Goal: Transaction & Acquisition: Purchase product/service

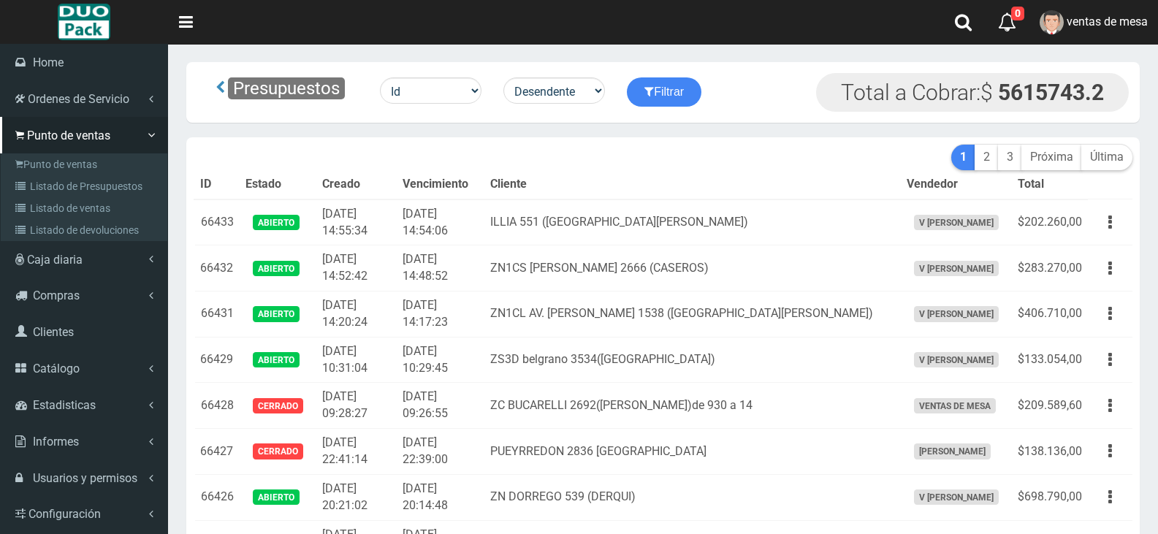
click at [48, 359] on link "Catálogo" at bounding box center [84, 368] width 168 height 37
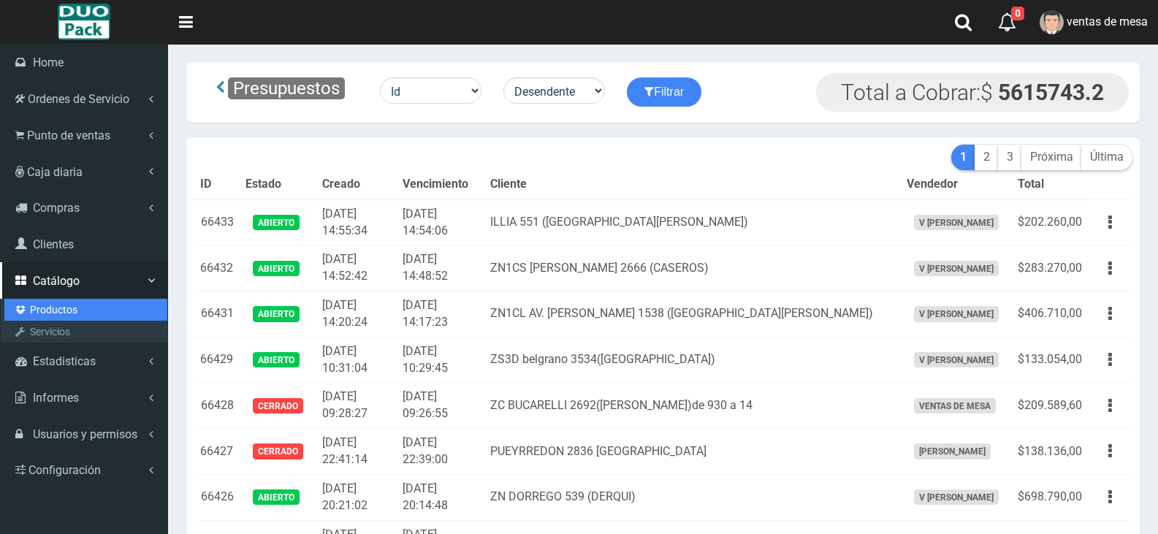
click at [94, 311] on link "Productos" at bounding box center [85, 310] width 163 height 22
click at [62, 313] on link "Productos" at bounding box center [85, 310] width 163 height 22
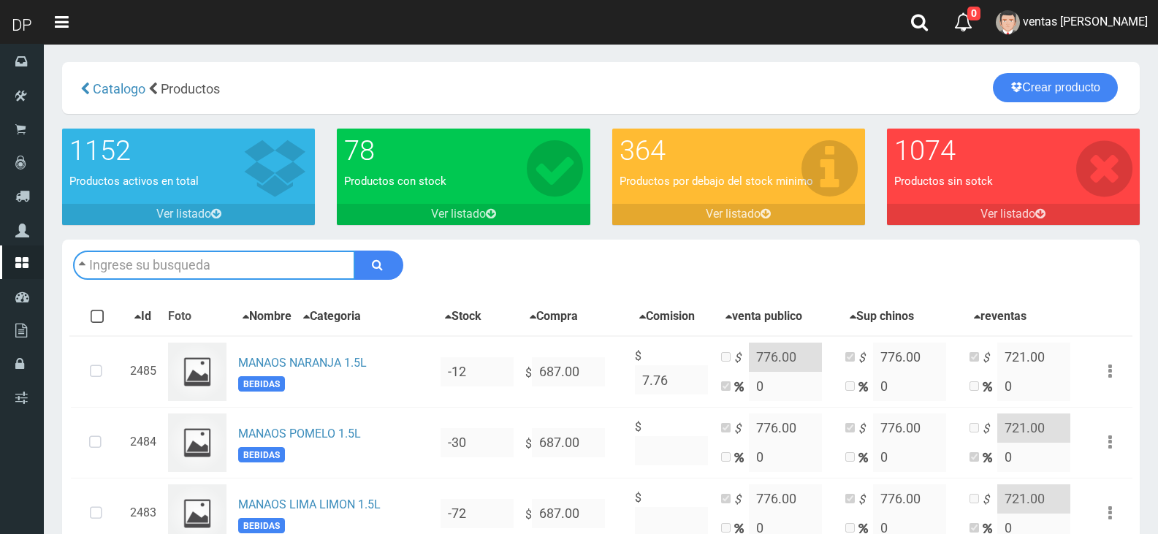
click at [286, 257] on input "text" at bounding box center [214, 265] width 282 height 29
type input "a"
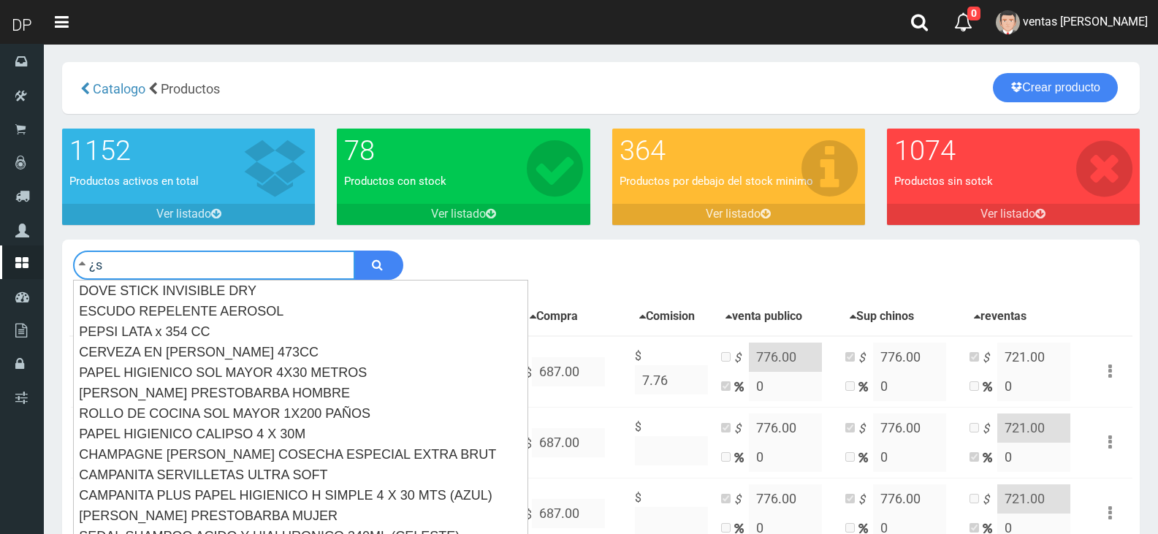
type input "¿"
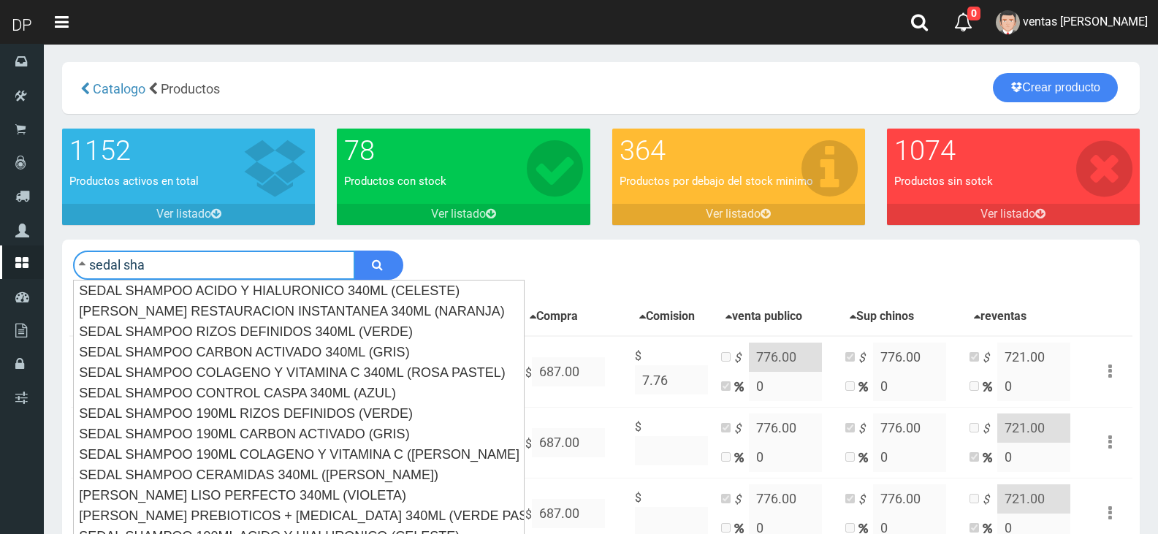
type input "sedal sha"
click at [354, 251] on button "submit" at bounding box center [378, 265] width 49 height 29
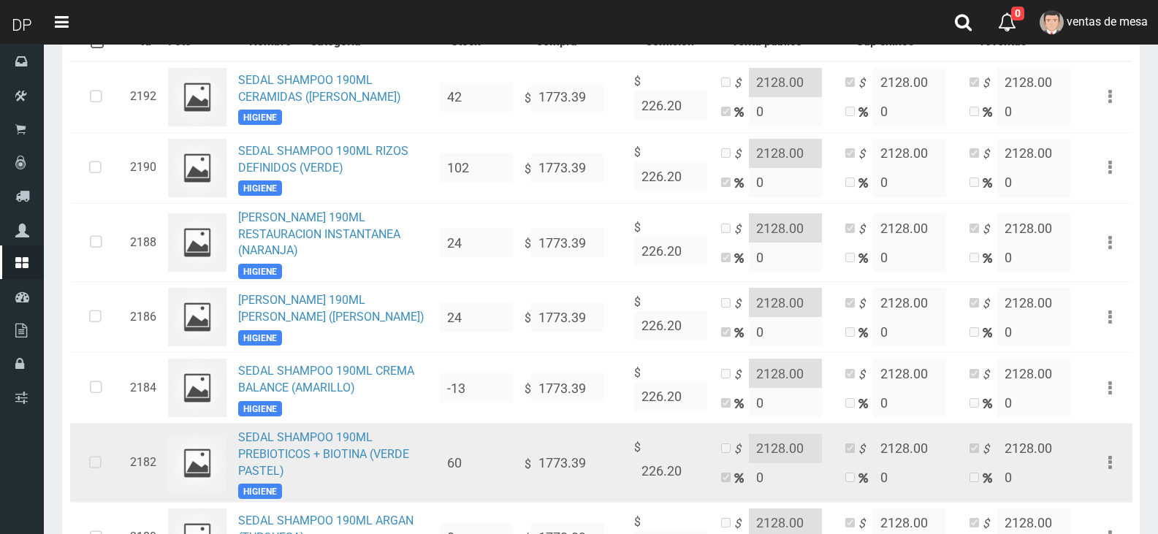
scroll to position [365, 0]
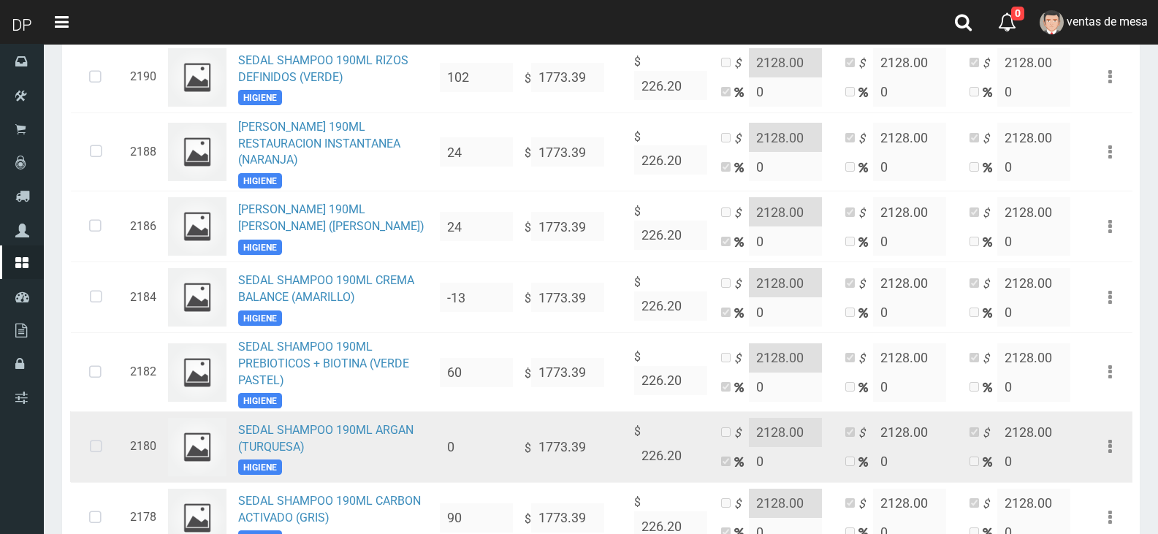
click at [124, 453] on td "2180" at bounding box center [143, 446] width 38 height 71
click at [85, 451] on icon at bounding box center [96, 447] width 39 height 48
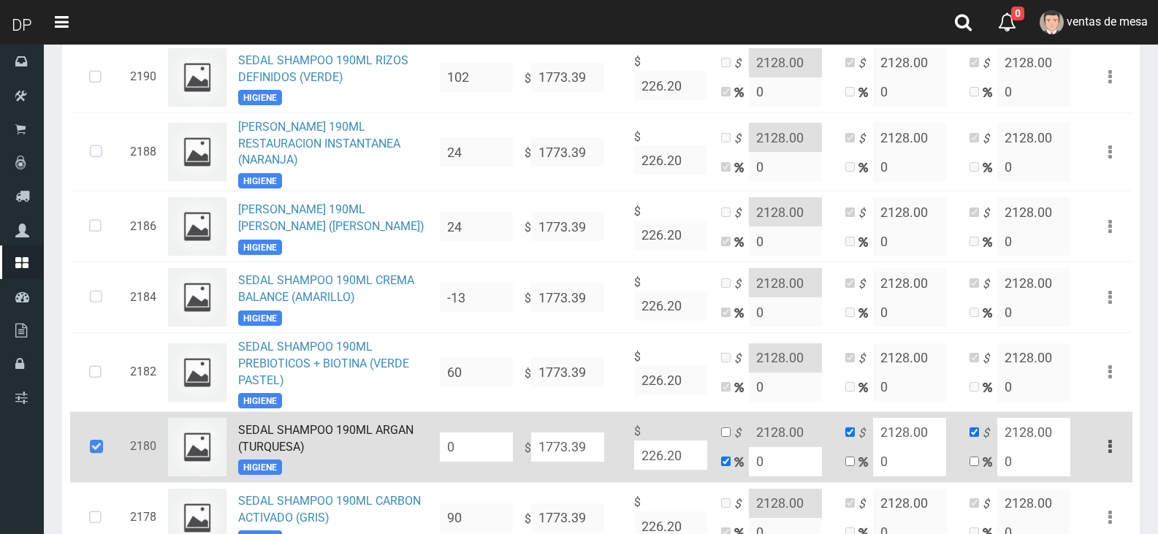
click at [465, 452] on input "0" at bounding box center [476, 447] width 73 height 29
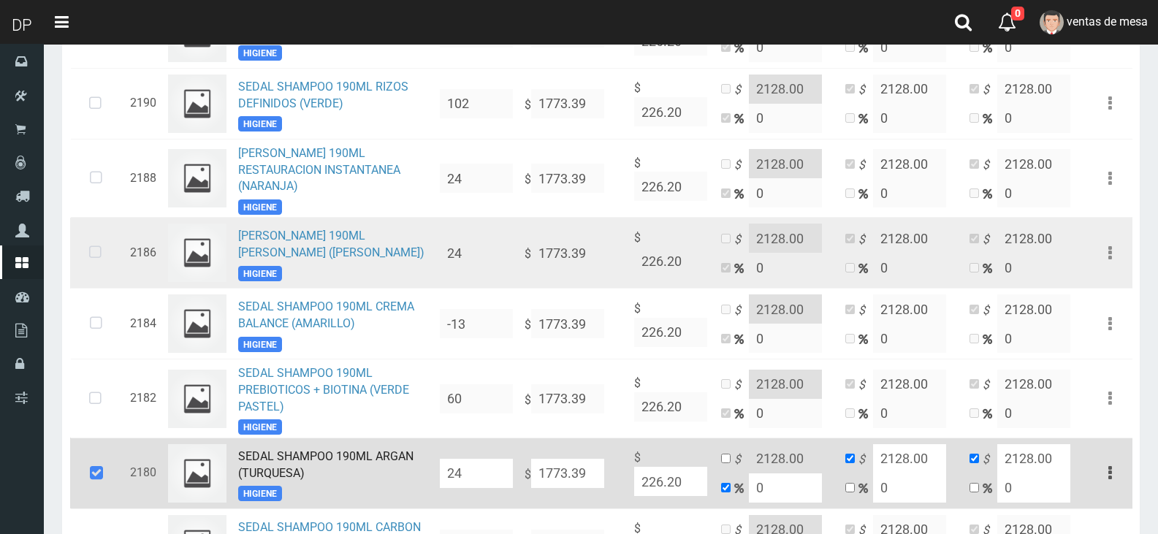
scroll to position [0, 0]
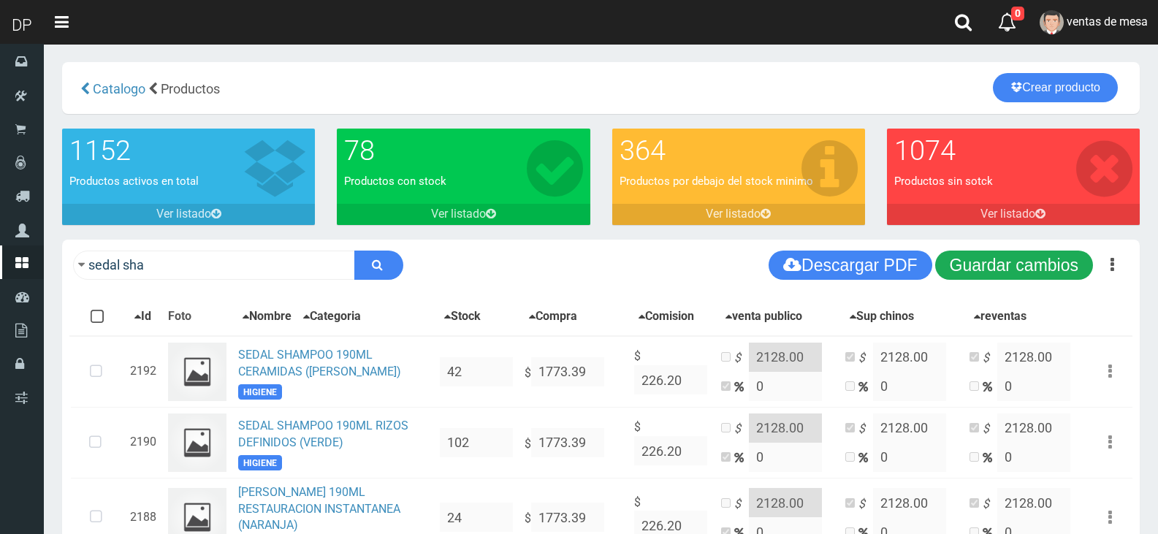
type input "24"
click at [1001, 260] on button "Guardar cambios" at bounding box center [1014, 265] width 158 height 29
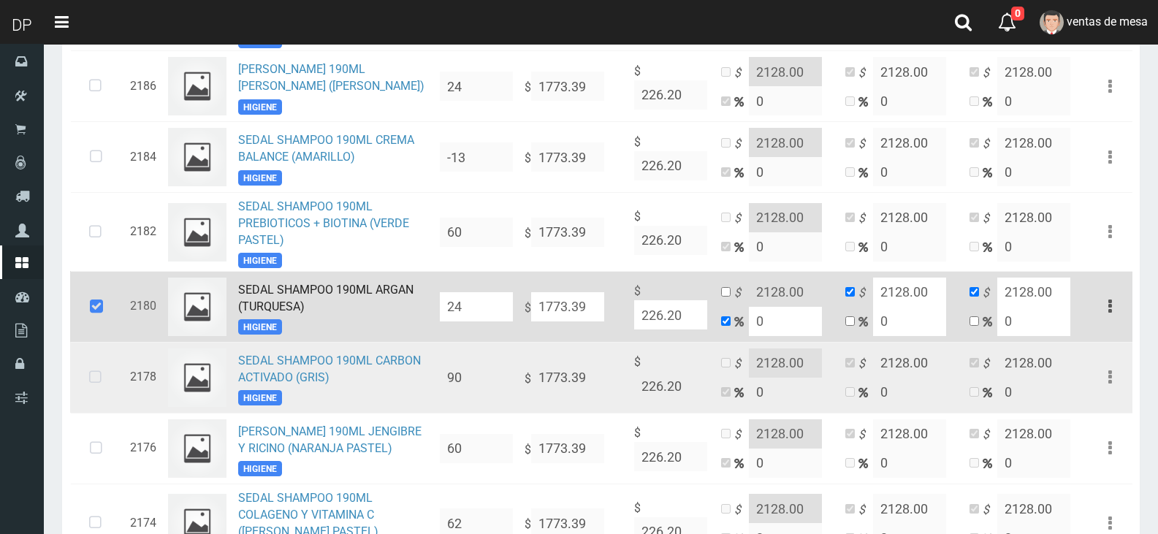
scroll to position [512, 0]
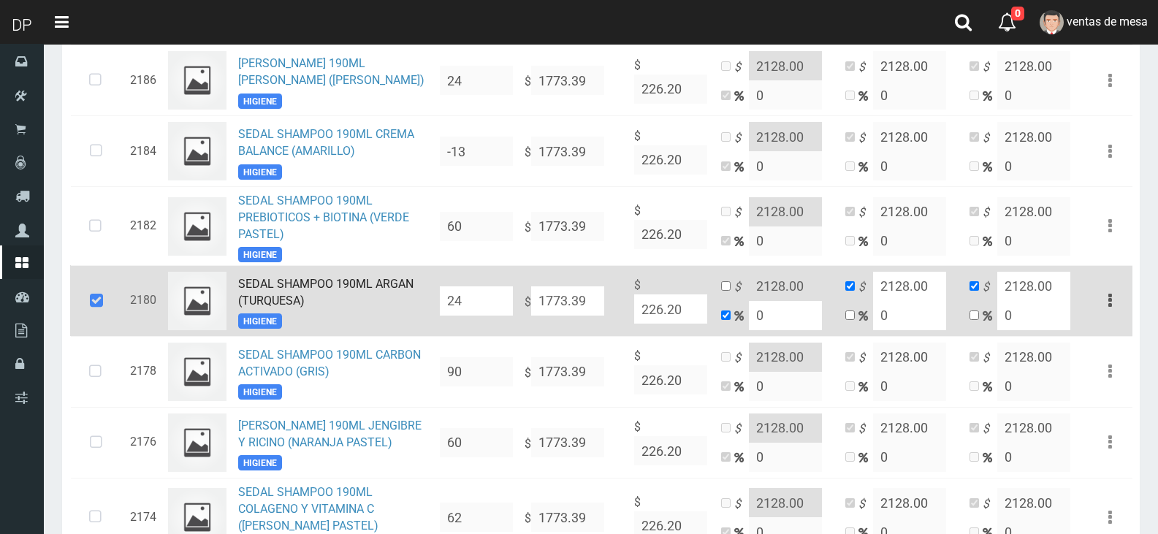
click at [94, 322] on icon at bounding box center [96, 301] width 39 height 48
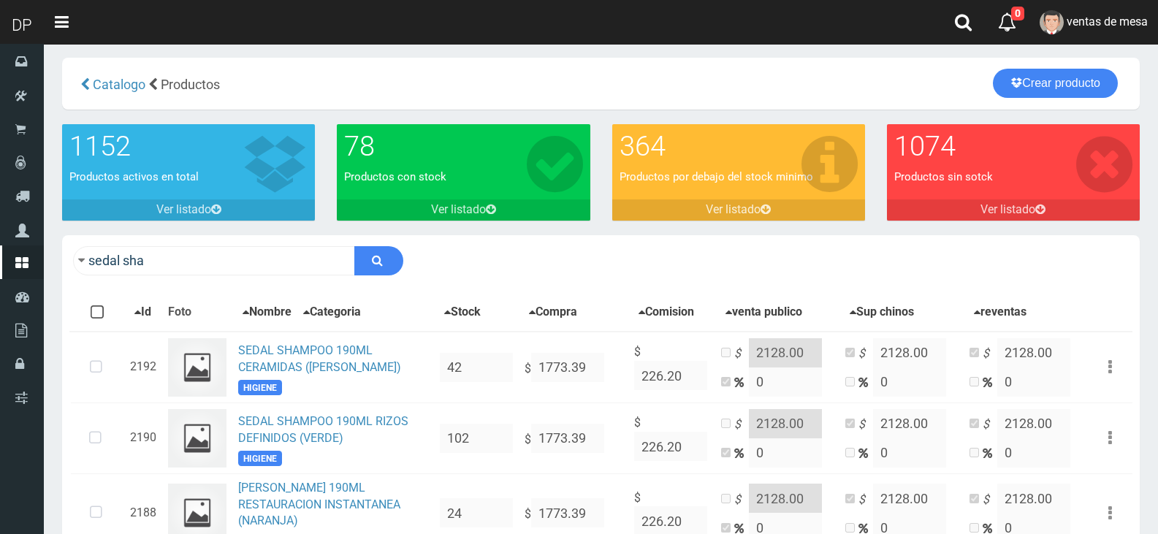
scroll to position [0, 0]
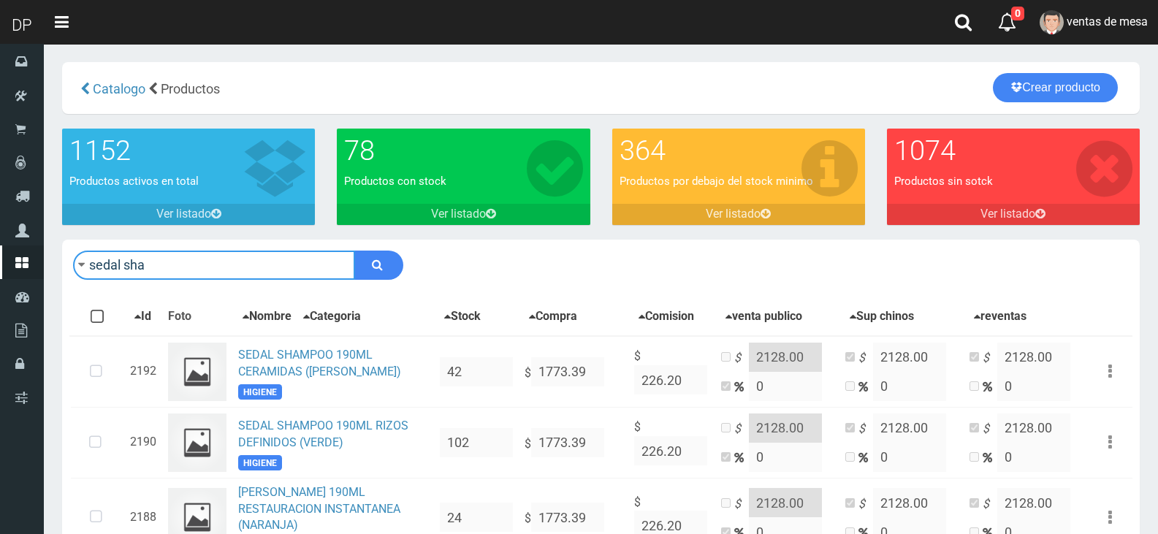
click at [321, 266] on input "sedal sha" at bounding box center [214, 265] width 282 height 29
click at [320, 266] on input "sedal sha" at bounding box center [214, 265] width 282 height 29
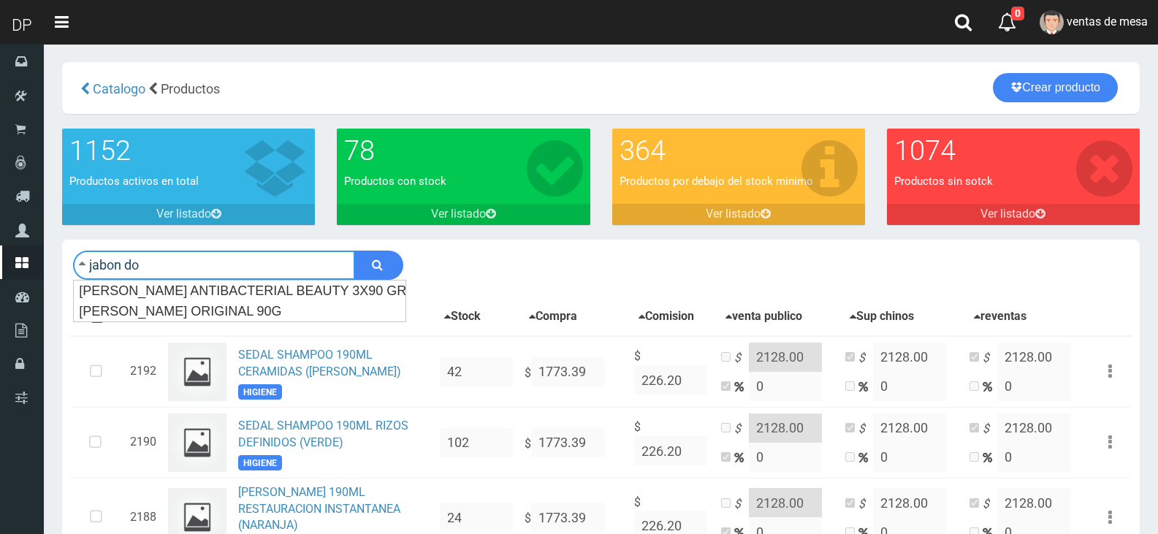
type input "jabon do"
click at [354, 251] on button "submit" at bounding box center [378, 265] width 49 height 29
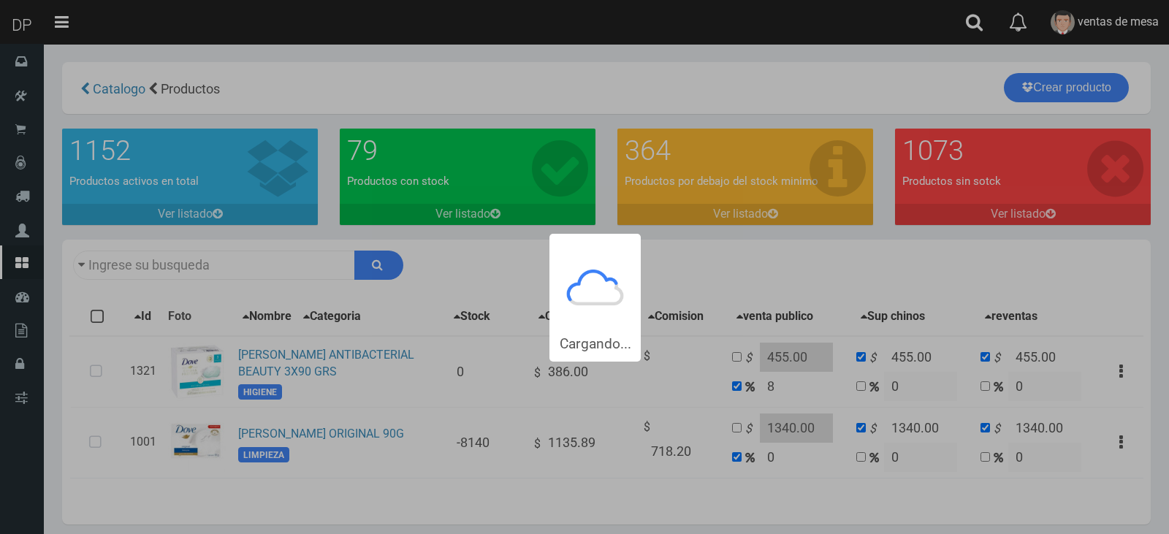
type input "jabon do"
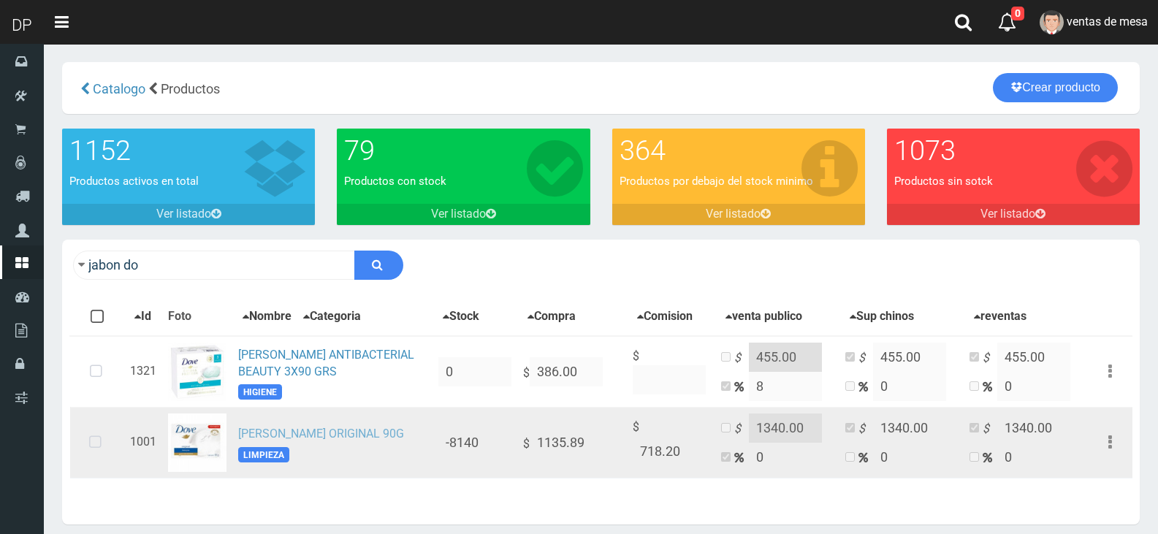
click at [335, 435] on link "[PERSON_NAME] ORIGINAL 90G" at bounding box center [321, 434] width 166 height 14
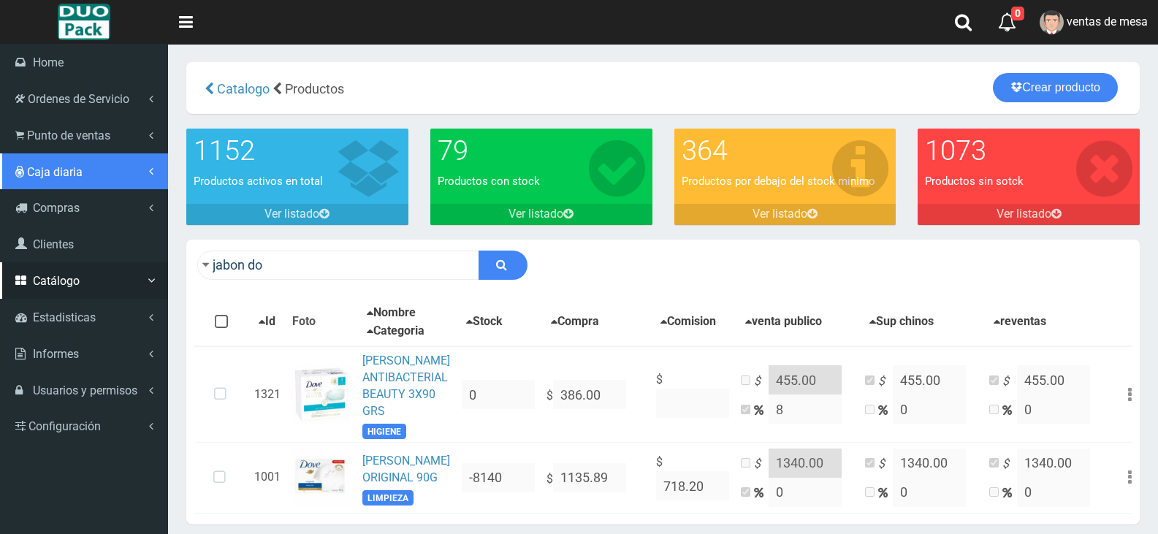
click at [75, 155] on link "Caja diaria" at bounding box center [84, 171] width 168 height 37
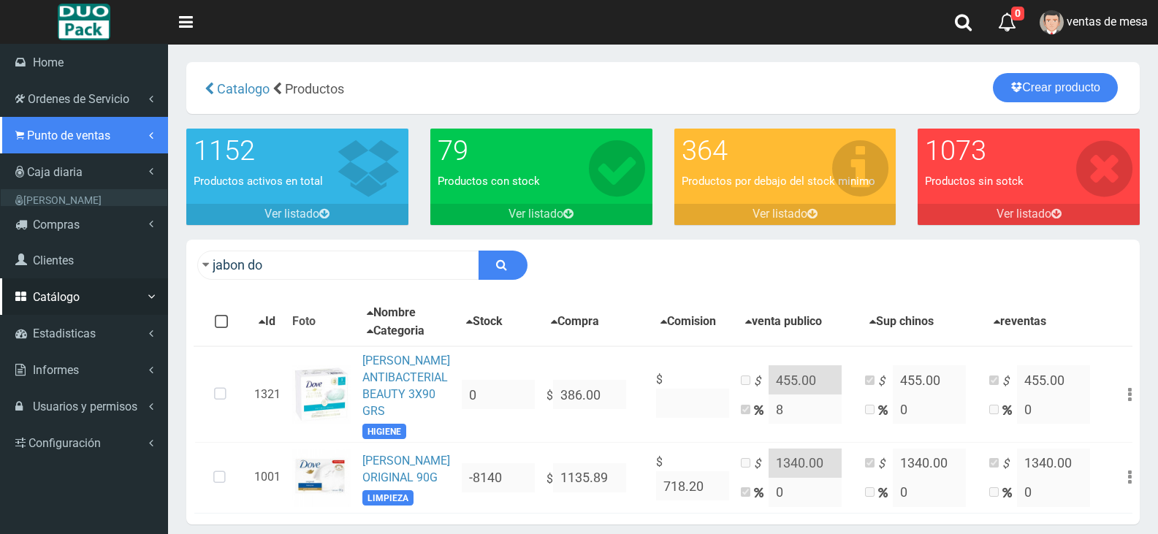
click at [88, 140] on span "Punto de ventas" at bounding box center [68, 136] width 83 height 14
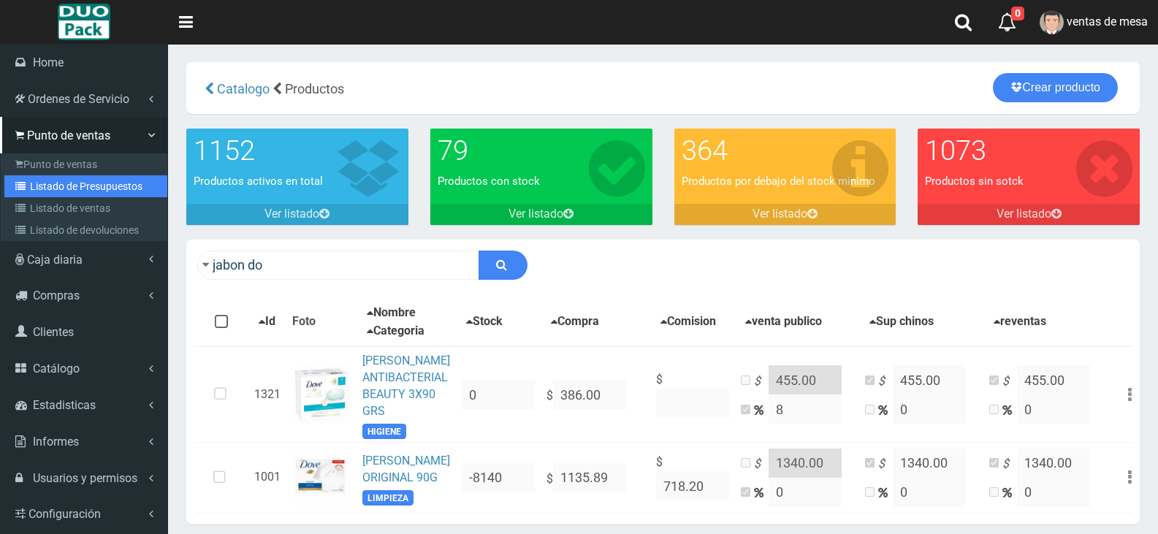
click at [121, 190] on link "Listado de Presupuestos" at bounding box center [85, 186] width 163 height 22
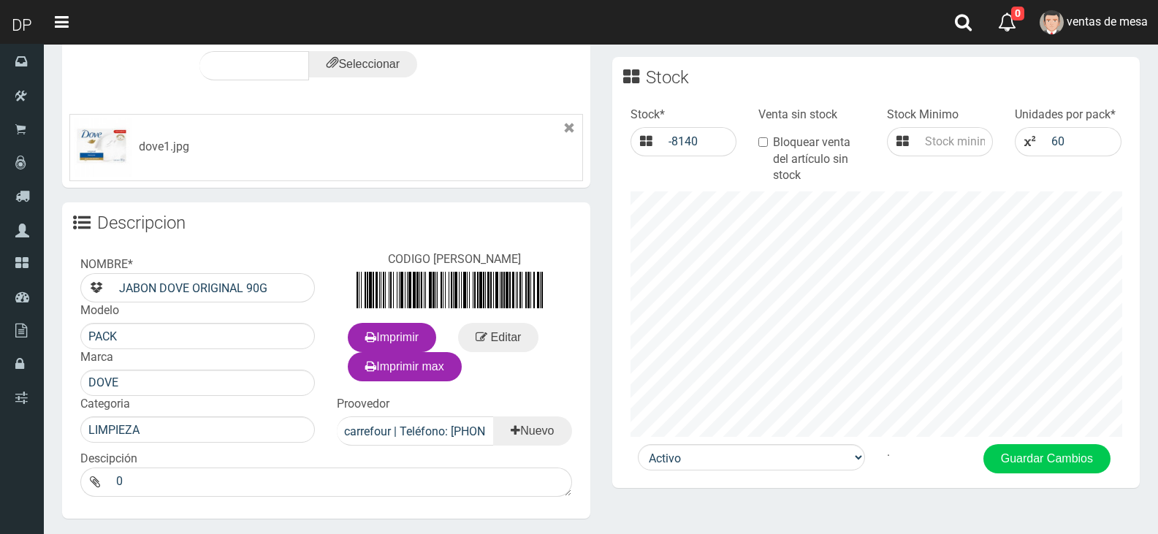
scroll to position [585, 0]
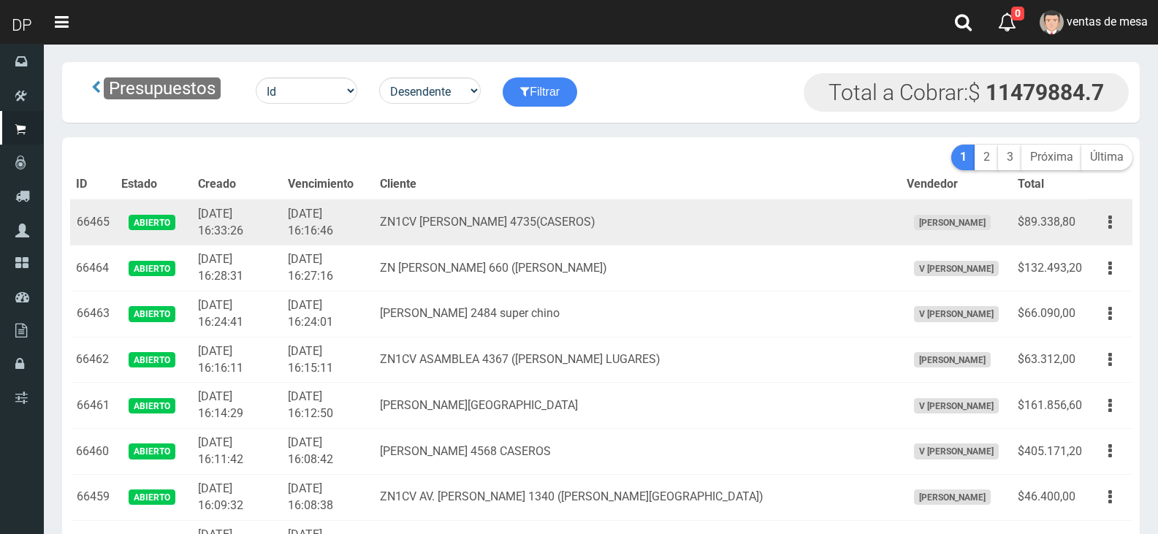
click at [563, 228] on td "ZN1CV [PERSON_NAME] 4735(CASEROS)" at bounding box center [637, 222] width 526 height 46
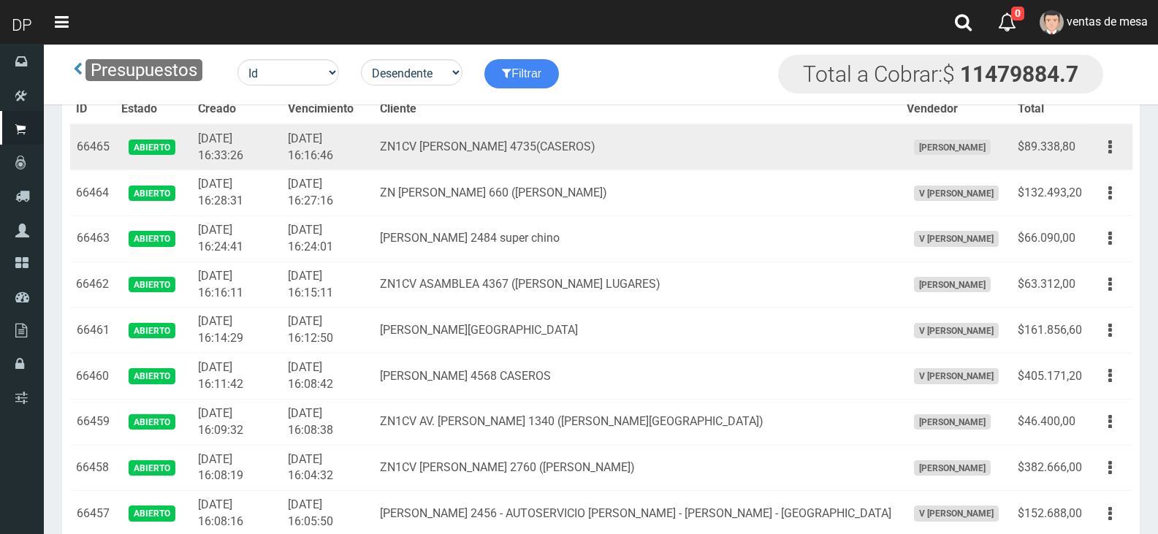
scroll to position [1559, 0]
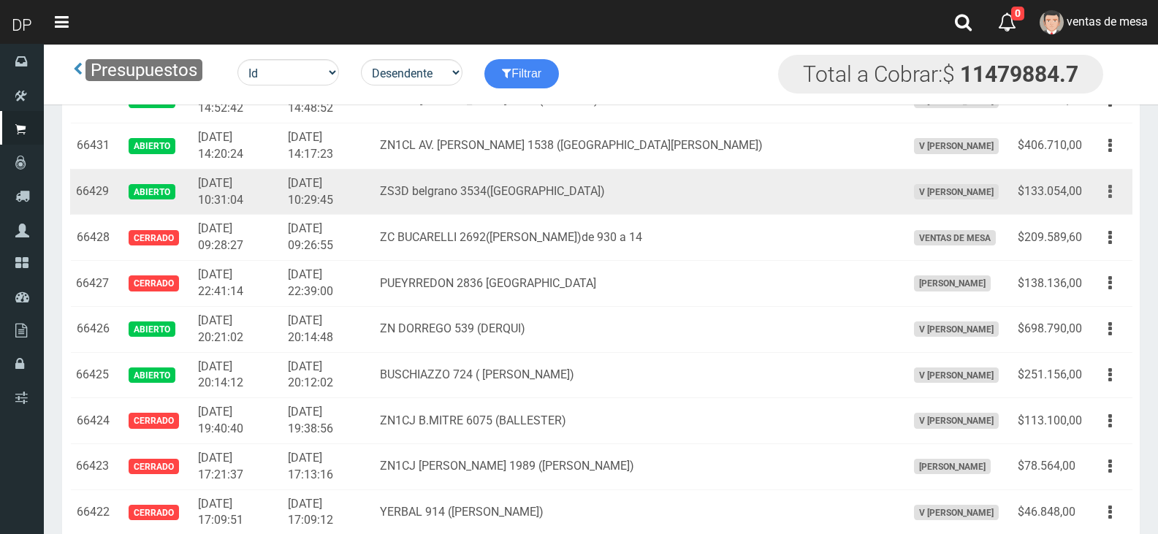
click at [1116, 198] on button "button" at bounding box center [1110, 192] width 33 height 26
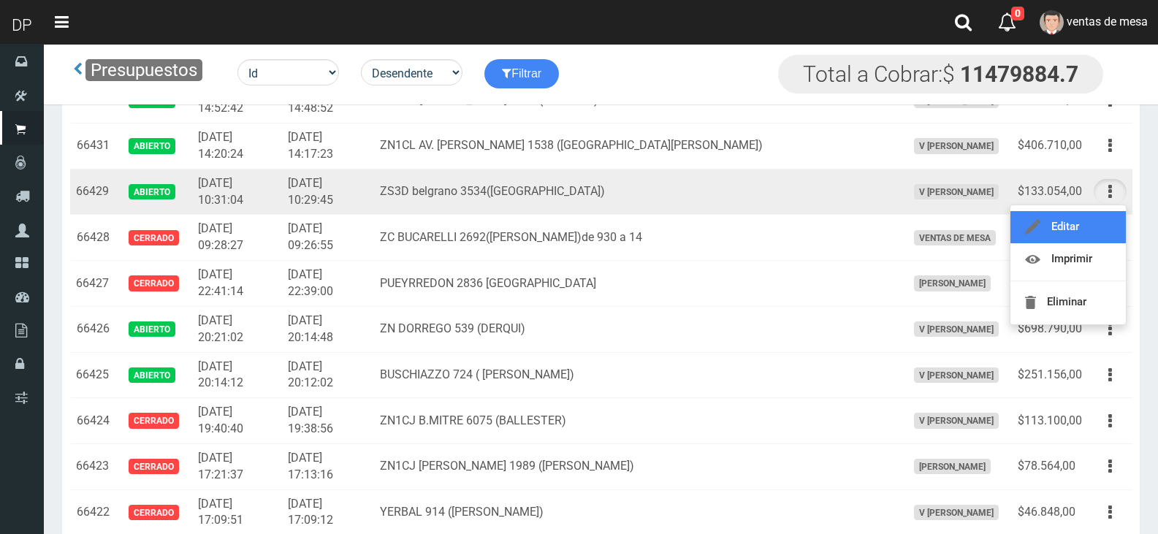
click at [1113, 224] on link "Editar" at bounding box center [1068, 227] width 115 height 32
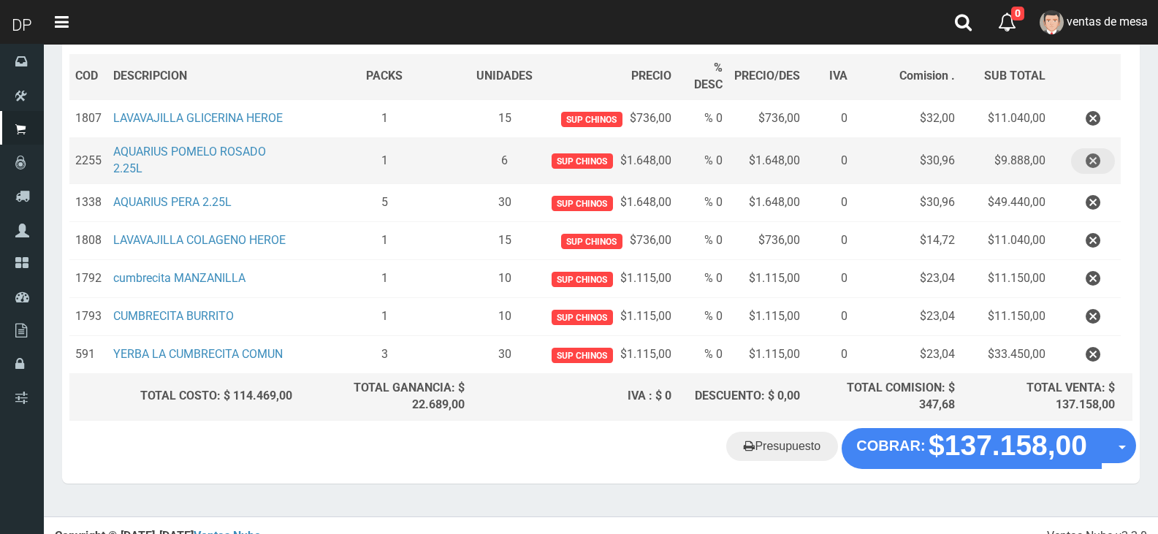
scroll to position [231, 0]
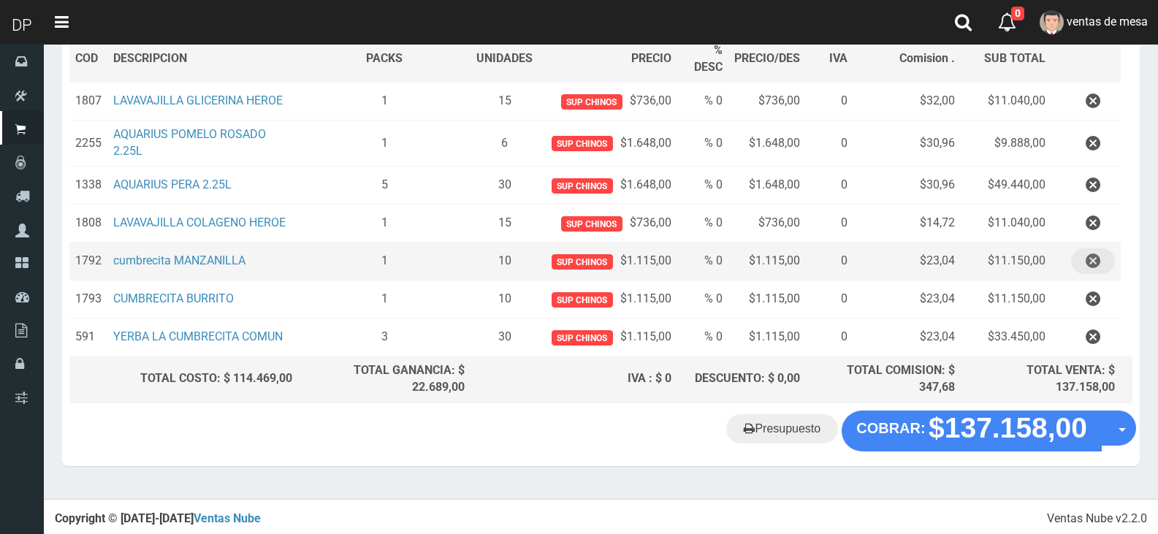
click at [1090, 256] on icon "button" at bounding box center [1093, 261] width 15 height 26
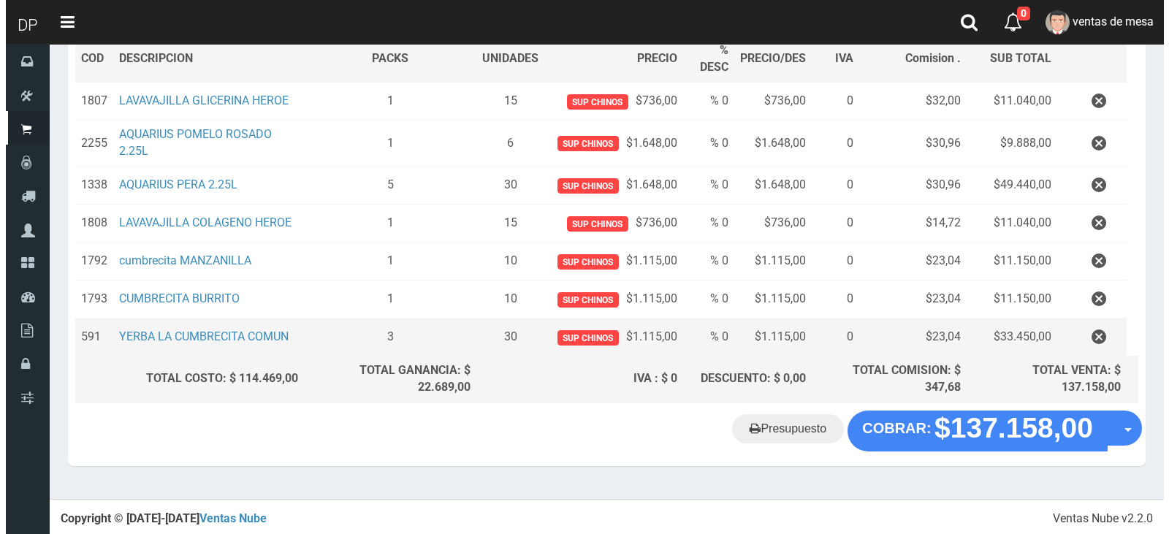
scroll to position [193, 0]
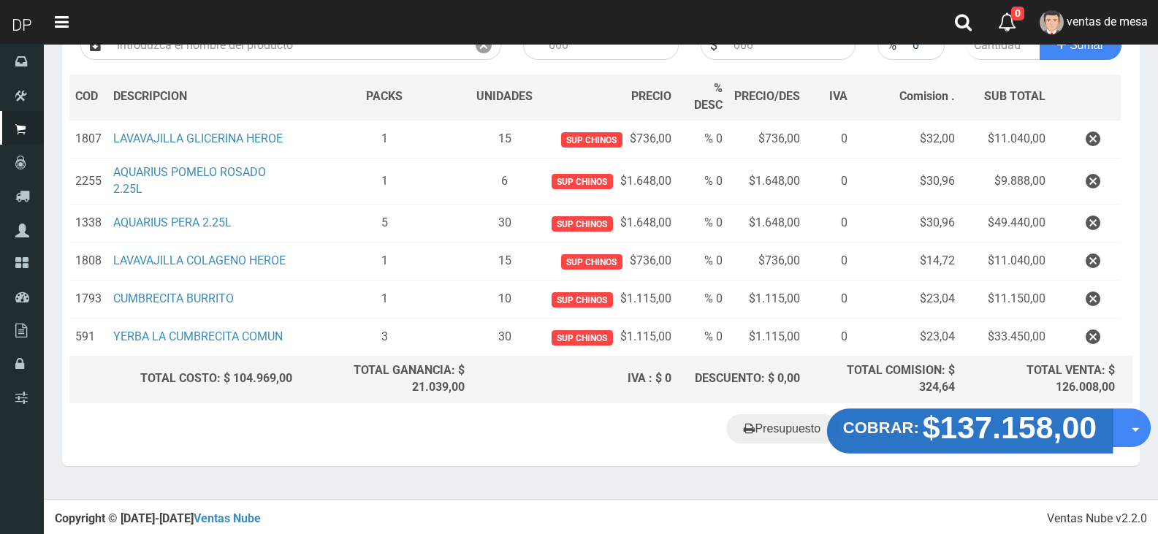
click at [987, 439] on strong "$137.158,00" at bounding box center [1010, 427] width 175 height 34
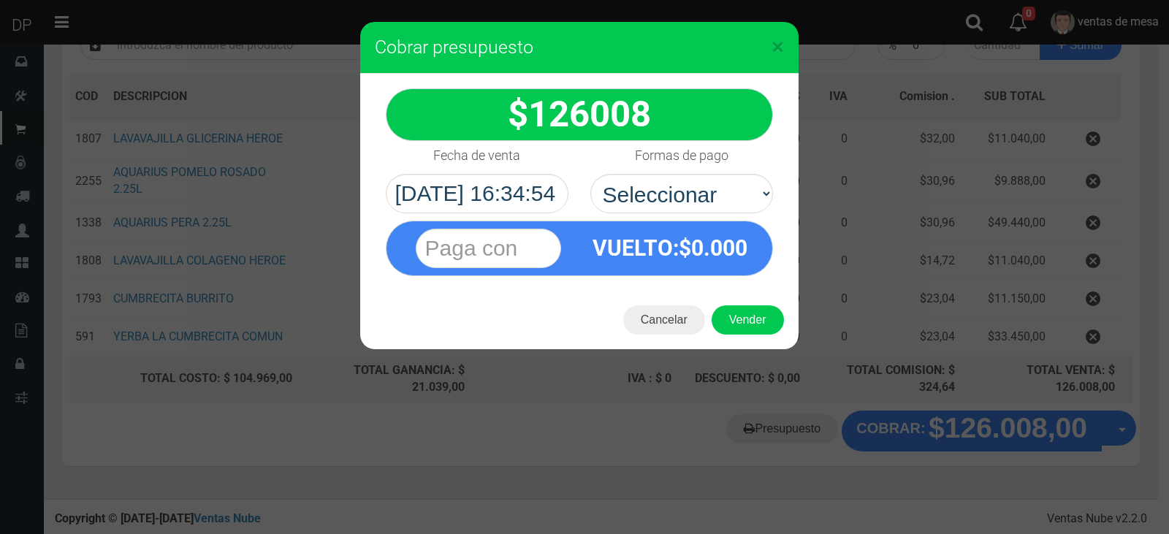
select select "Efectivo"
click at [590, 174] on select "Seleccionar Efectivo Tarjeta de Crédito Depósito Débito" at bounding box center [681, 193] width 183 height 39
click at [689, 180] on select "Seleccionar Efectivo Tarjeta de Crédito Depósito Débito" at bounding box center [681, 193] width 183 height 39
click at [709, 192] on select "Seleccionar Efectivo Tarjeta de Crédito Depósito Débito" at bounding box center [681, 193] width 183 height 39
click at [710, 193] on select "Seleccionar Efectivo Tarjeta de Crédito Depósito Débito" at bounding box center [681, 193] width 183 height 39
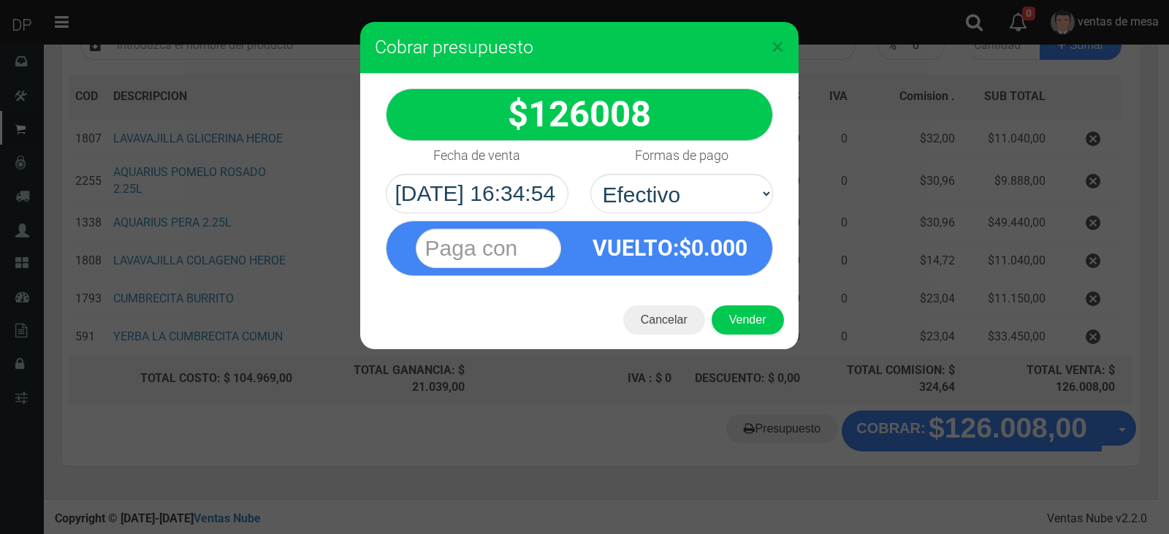
click at [590, 174] on select "Seleccionar Efectivo Tarjeta de Crédito Depósito Débito" at bounding box center [681, 193] width 183 height 39
click at [756, 310] on button "Vender" at bounding box center [748, 319] width 72 height 29
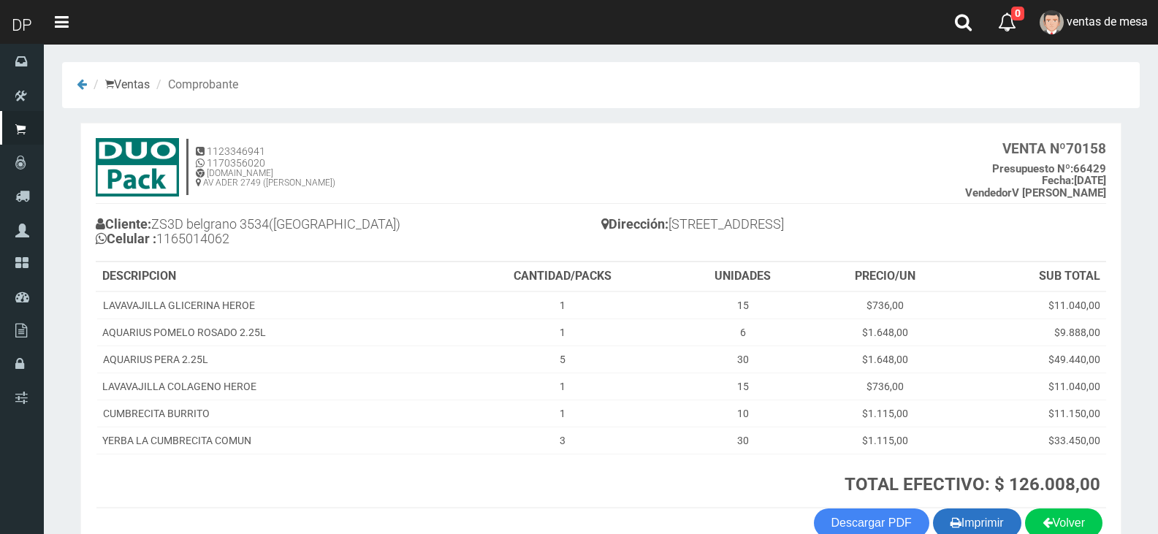
click at [963, 514] on button "Imprimir" at bounding box center [977, 523] width 88 height 29
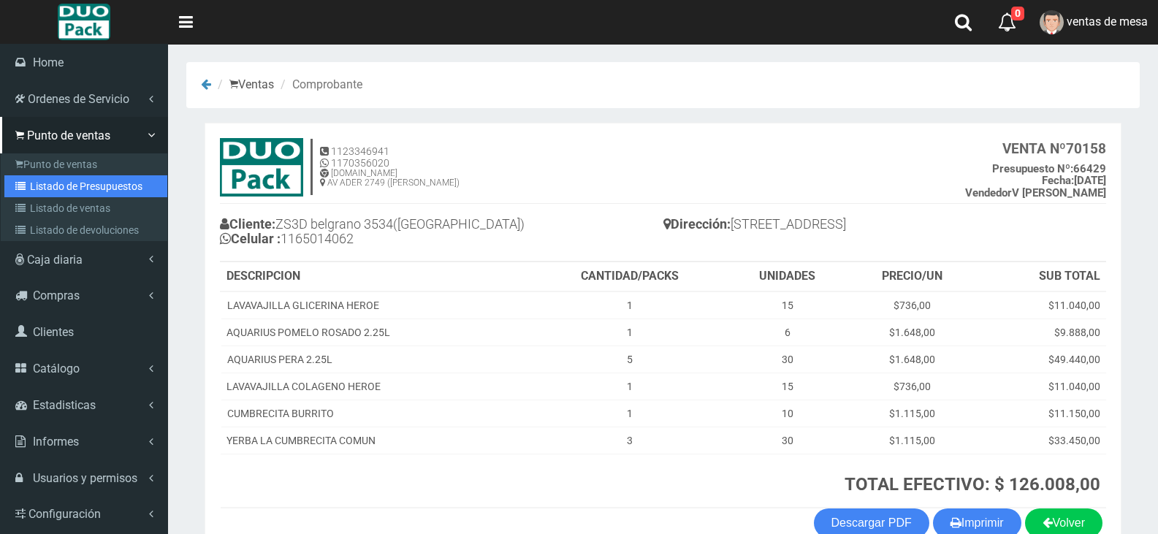
click at [42, 180] on link "Listado de Presupuestos" at bounding box center [85, 186] width 163 height 22
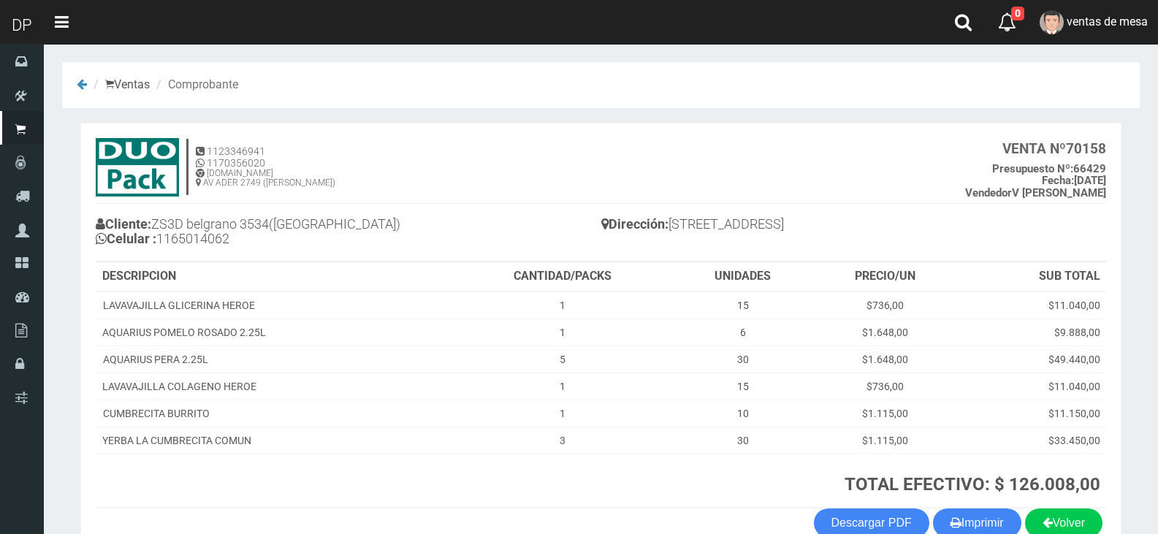
click at [702, 163] on h4 "1123346941 1170356020 WWW.DUOPACKS.COM.AR AV ADER 2749 (MUNRO) VENTA Nº 70158 P…" at bounding box center [601, 171] width 1011 height 66
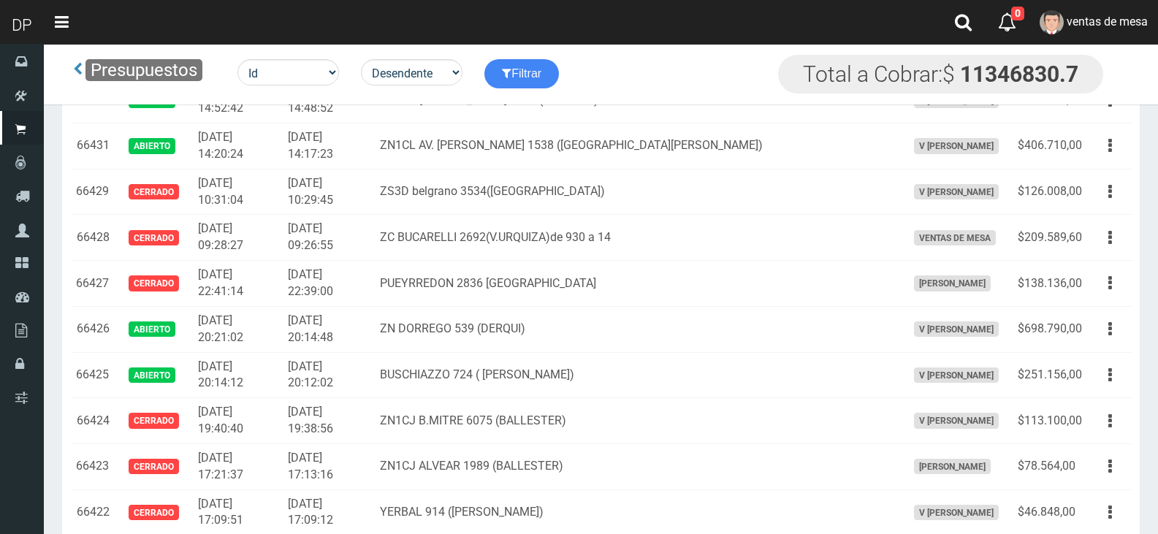
scroll to position [1942, 0]
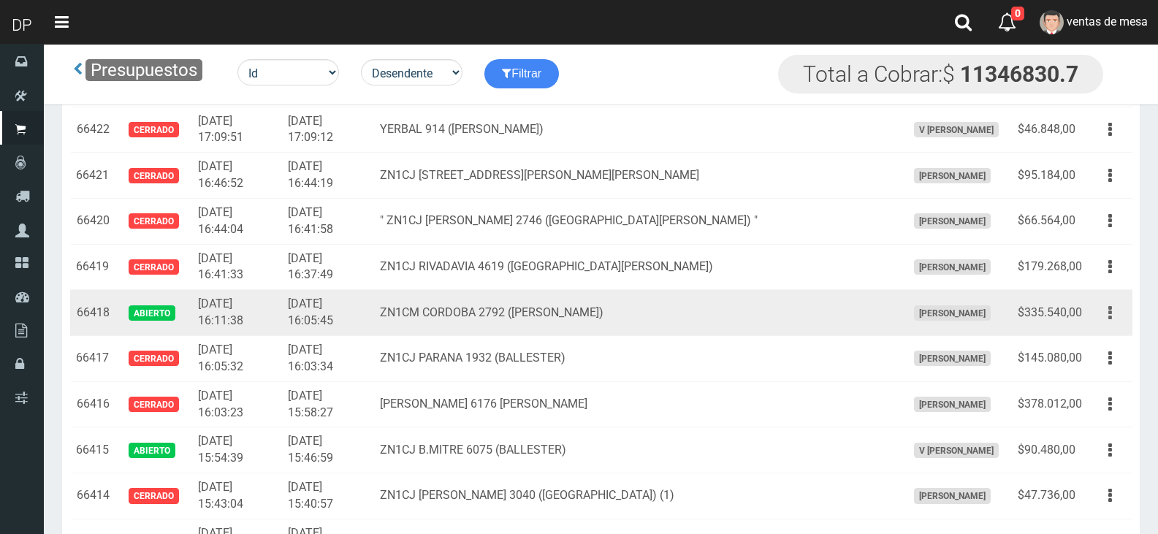
click at [1109, 305] on icon "button" at bounding box center [1111, 313] width 4 height 26
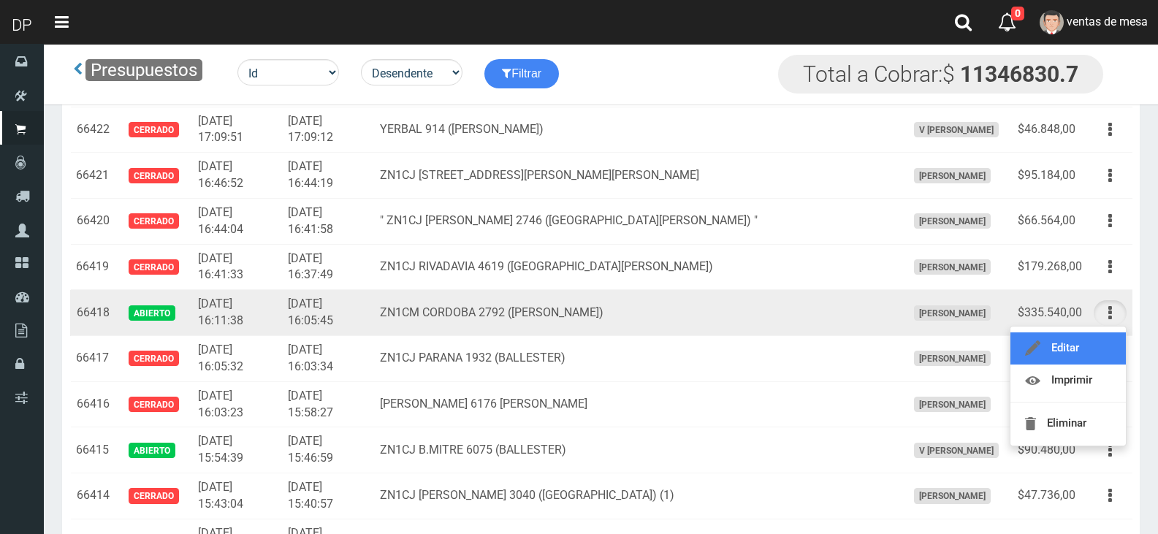
click at [1105, 338] on link "Editar" at bounding box center [1068, 348] width 115 height 32
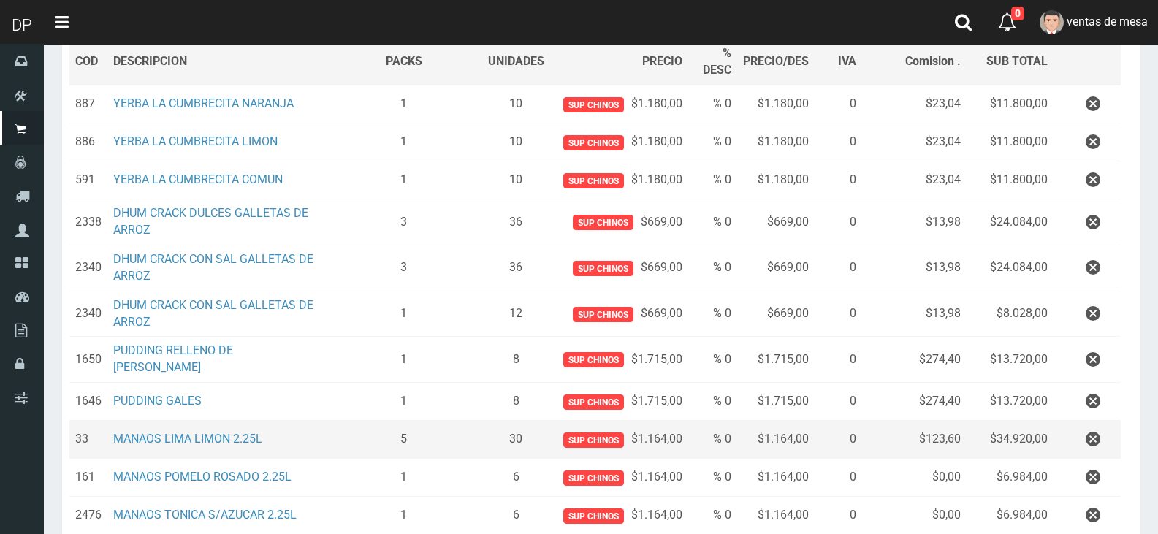
scroll to position [292, 0]
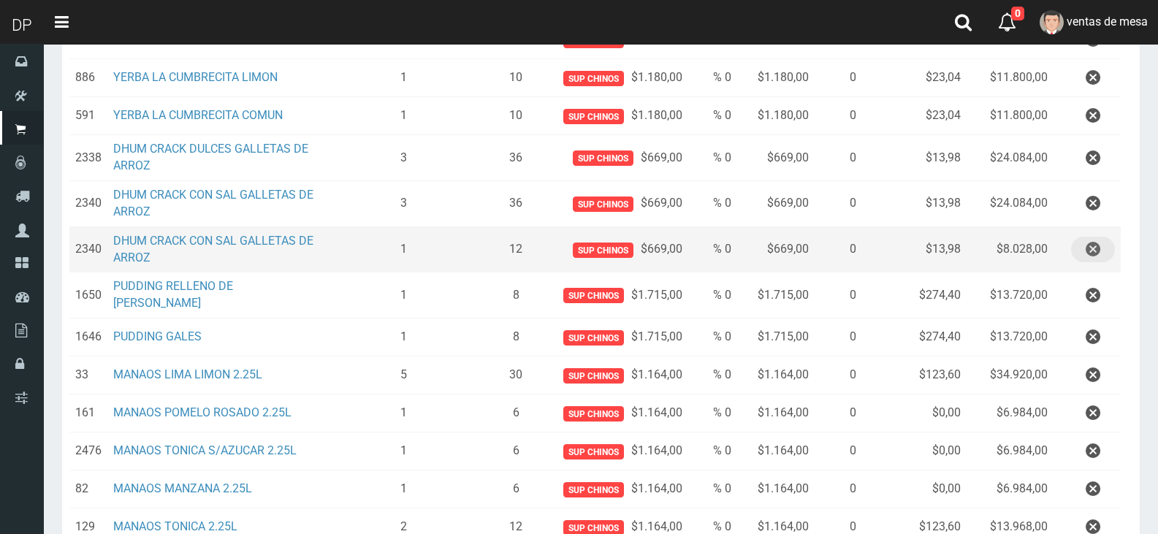
click at [1096, 252] on icon "button" at bounding box center [1093, 250] width 15 height 26
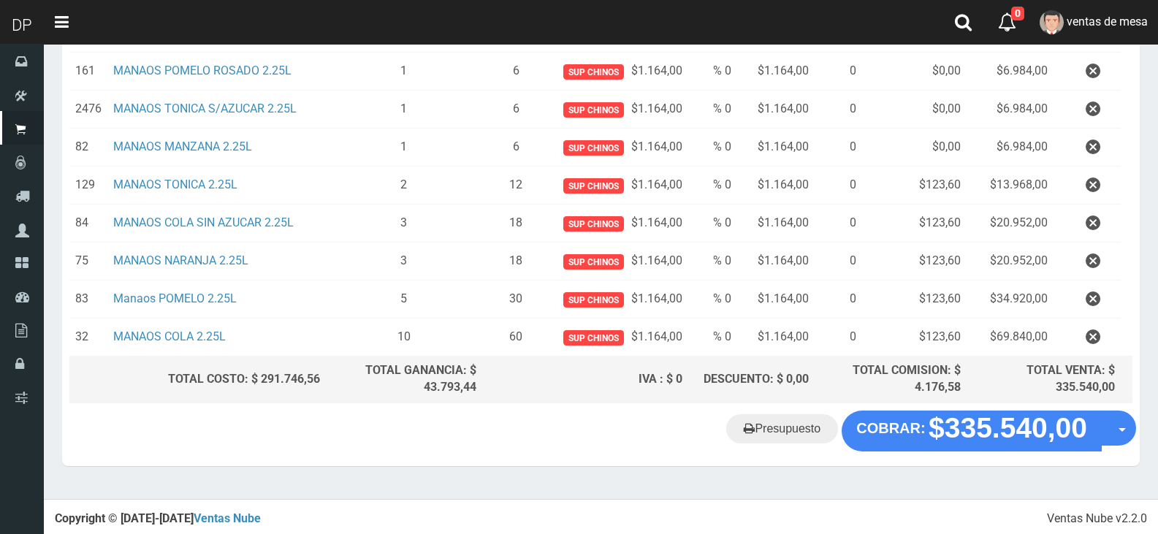
scroll to position [0, 0]
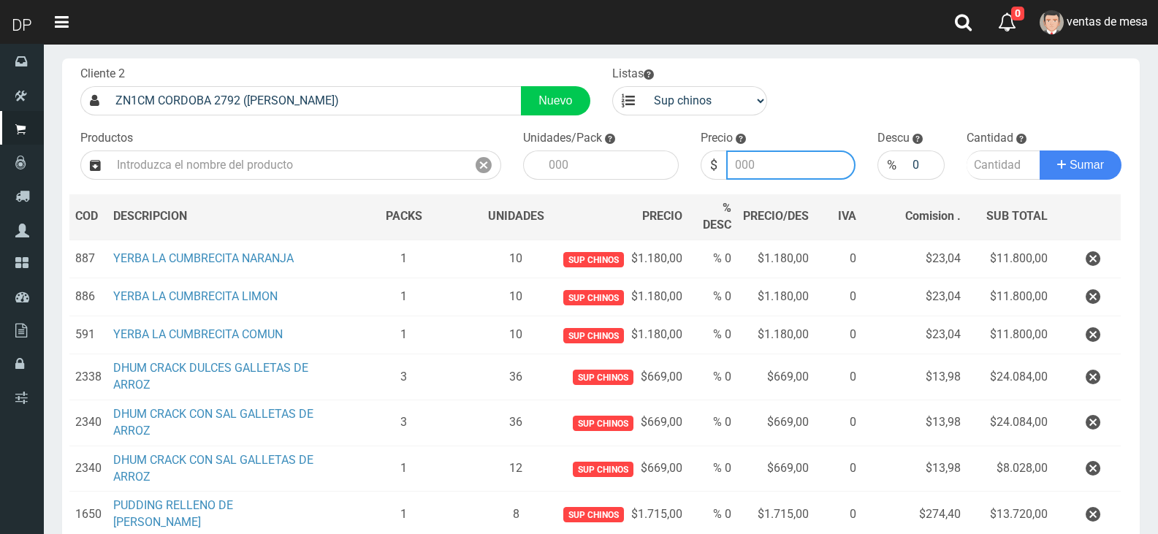
click at [851, 161] on input "number" at bounding box center [791, 165] width 130 height 29
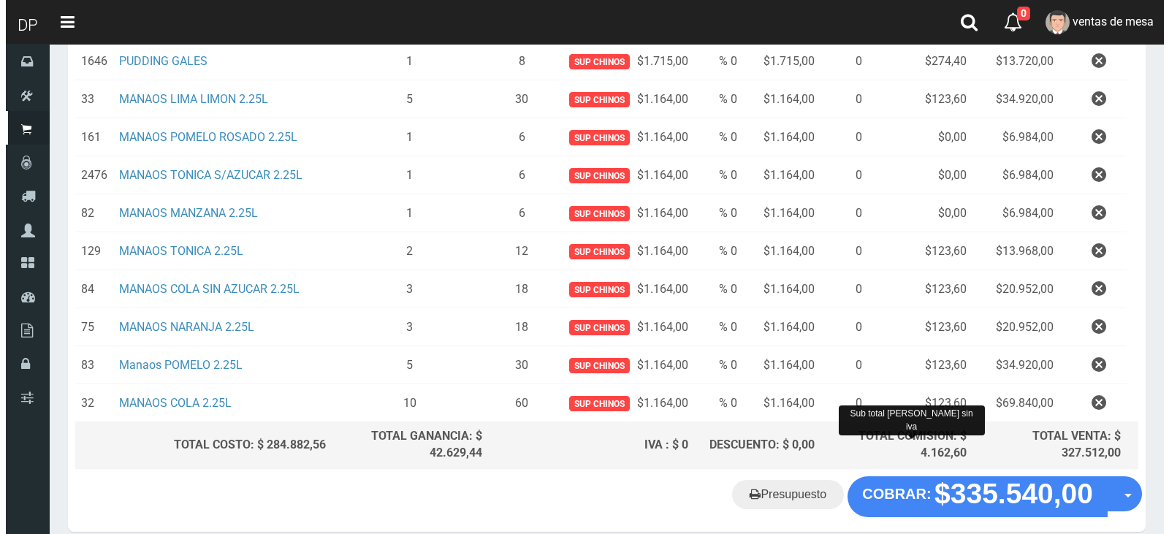
scroll to position [585, 0]
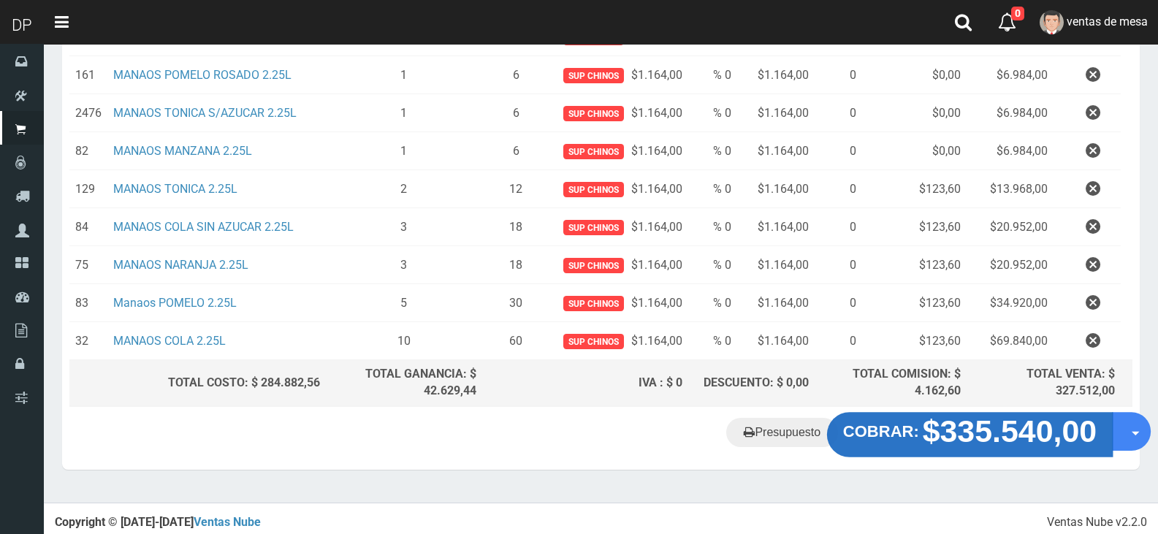
click at [942, 441] on strong "$335.540,00" at bounding box center [1010, 431] width 175 height 34
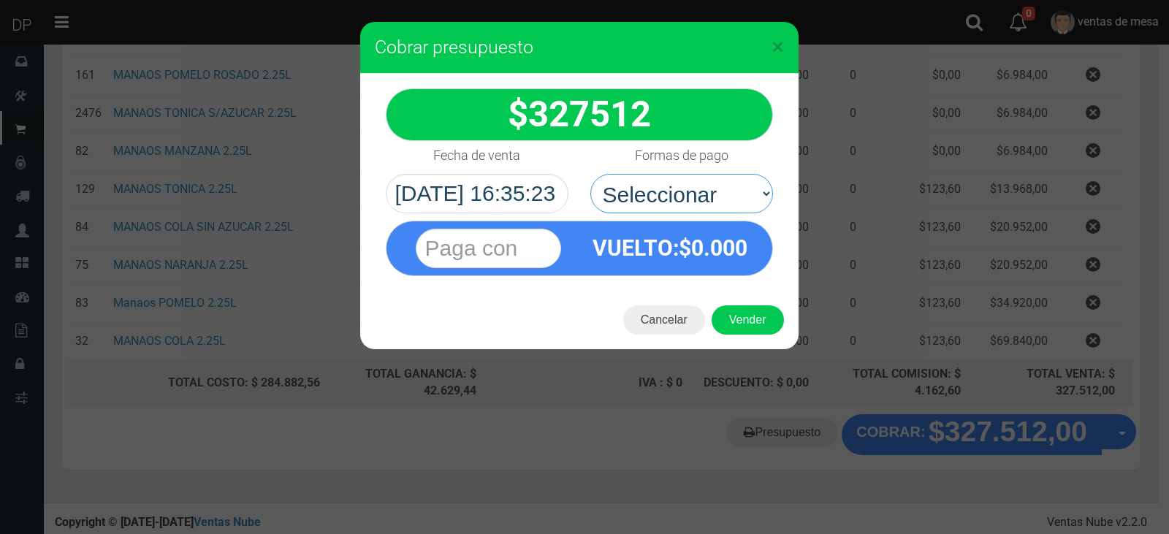
drag, startPoint x: 729, startPoint y: 191, endPoint x: 737, endPoint y: 213, distance: 22.7
click at [729, 191] on select "Seleccionar Efectivo Tarjeta de Crédito Depósito Débito" at bounding box center [681, 193] width 183 height 39
select select "Efectivo"
click at [590, 174] on select "Seleccionar Efectivo Tarjeta de Crédito Depósito Débito" at bounding box center [681, 193] width 183 height 39
click at [759, 316] on button "Vender" at bounding box center [748, 319] width 72 height 29
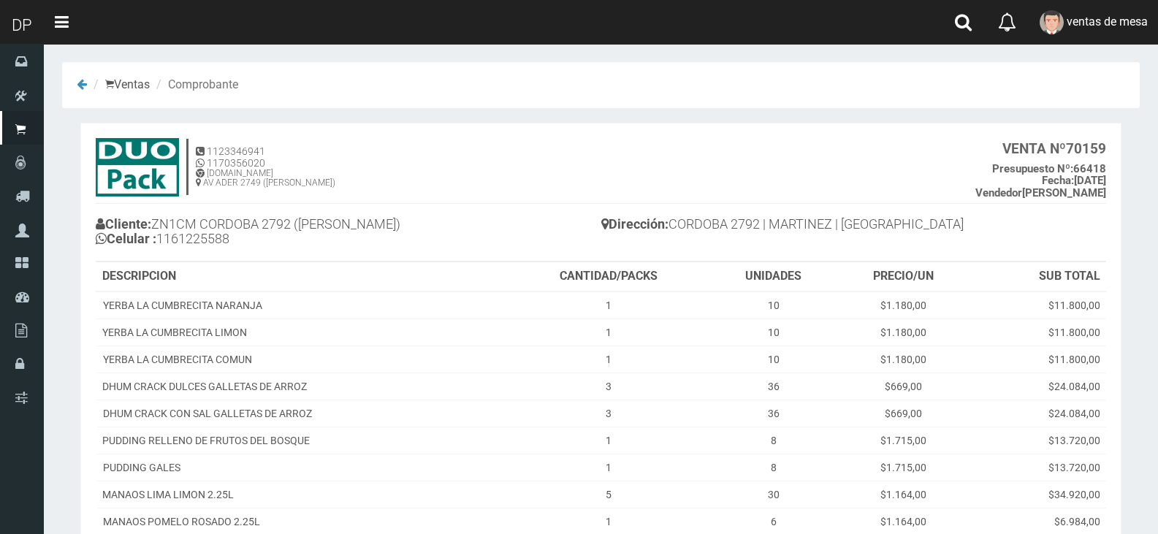
scroll to position [292, 0]
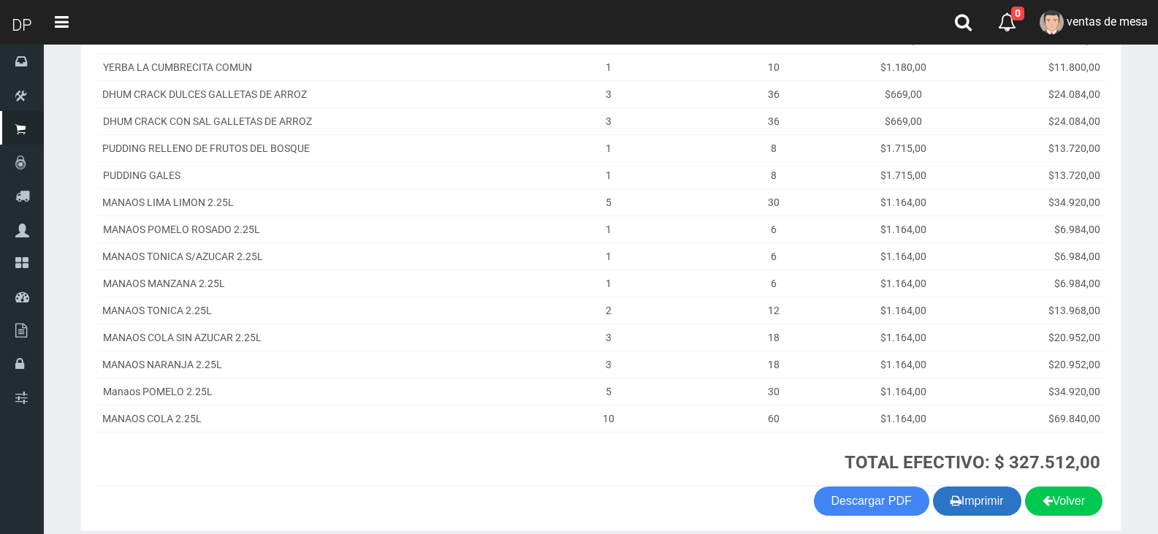
click at [988, 509] on button "Imprimir" at bounding box center [977, 501] width 88 height 29
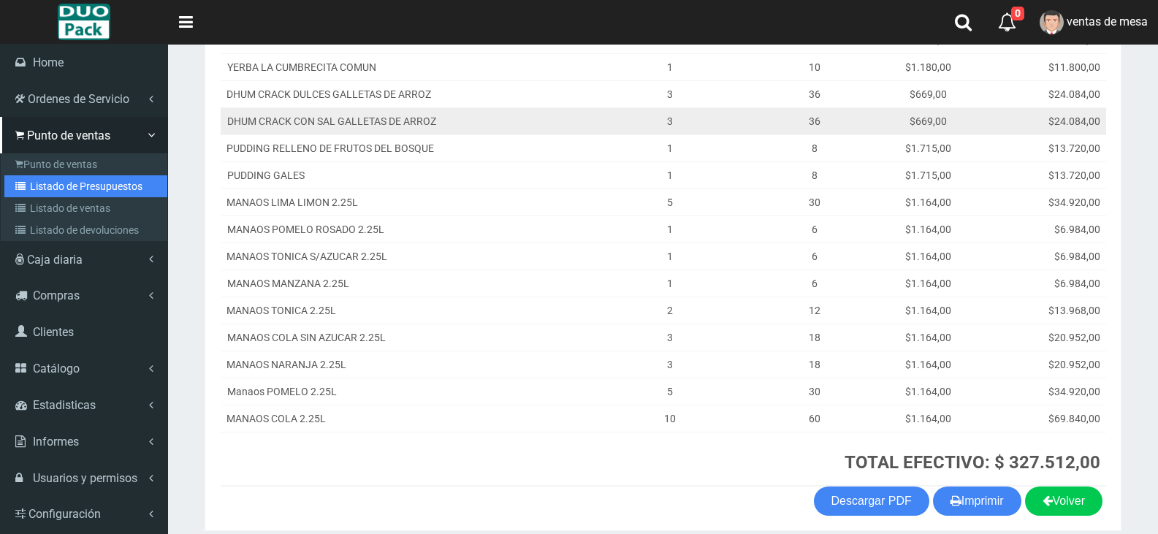
drag, startPoint x: 74, startPoint y: 189, endPoint x: 297, endPoint y: 122, distance: 233.3
click at [74, 189] on link "Listado de Presupuestos" at bounding box center [85, 186] width 163 height 22
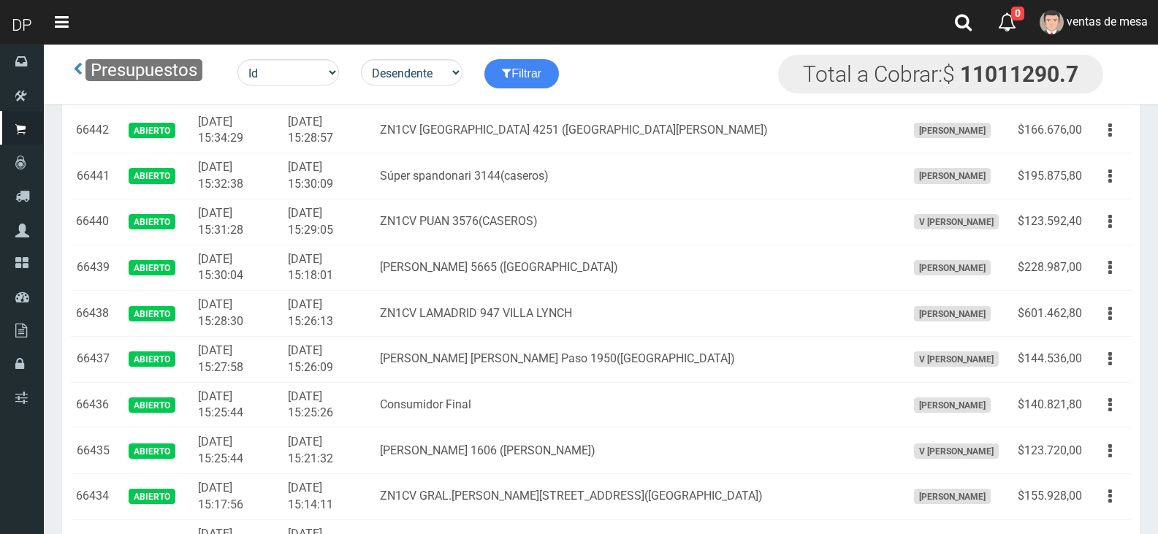
scroll to position [1437, 0]
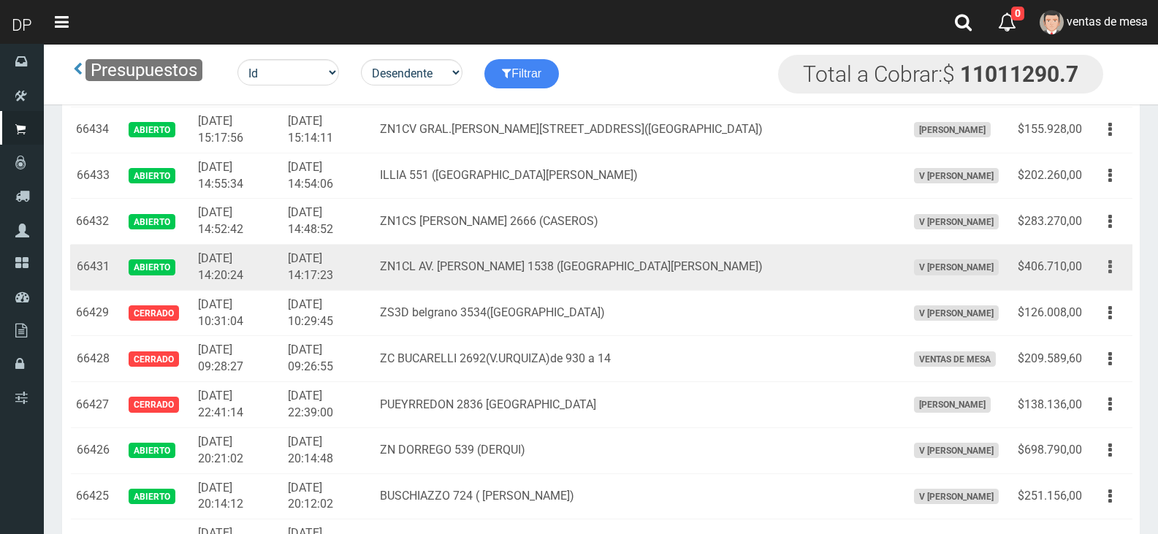
click at [1114, 267] on button "button" at bounding box center [1110, 267] width 33 height 26
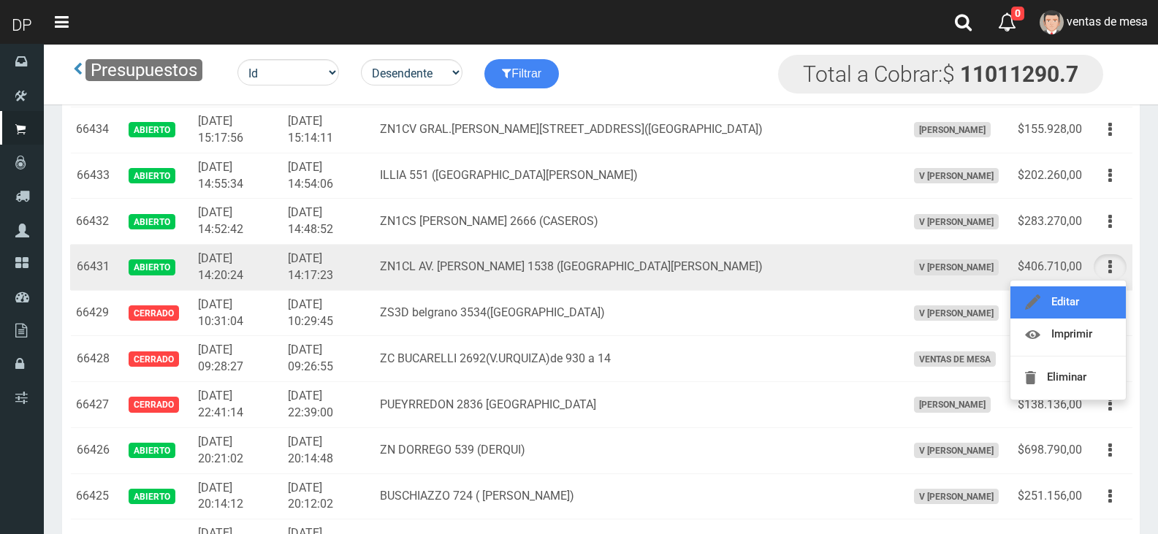
click at [1111, 298] on link "Editar" at bounding box center [1068, 302] width 115 height 32
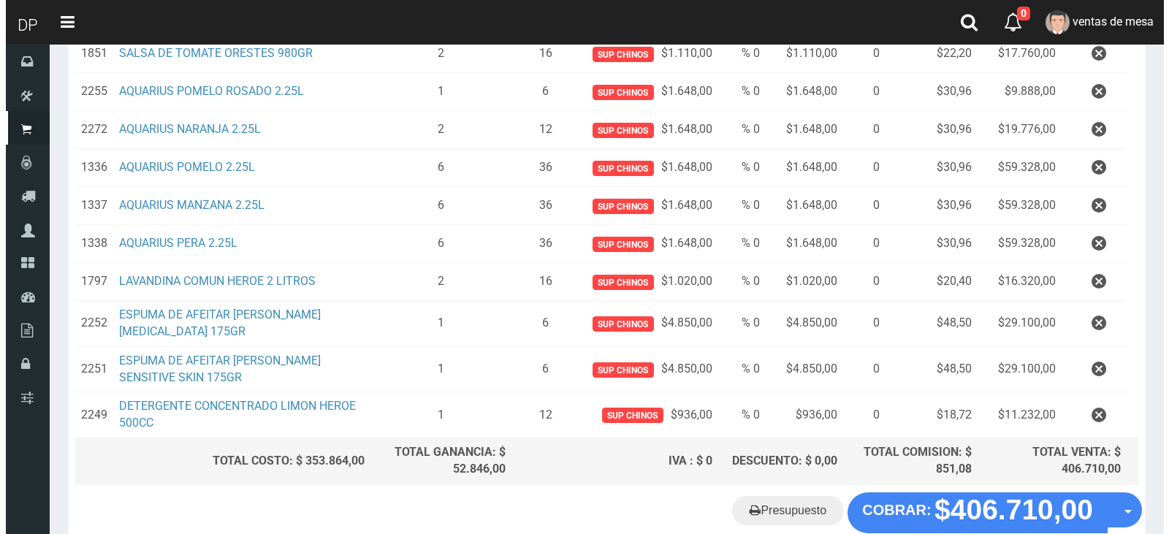
scroll to position [854, 0]
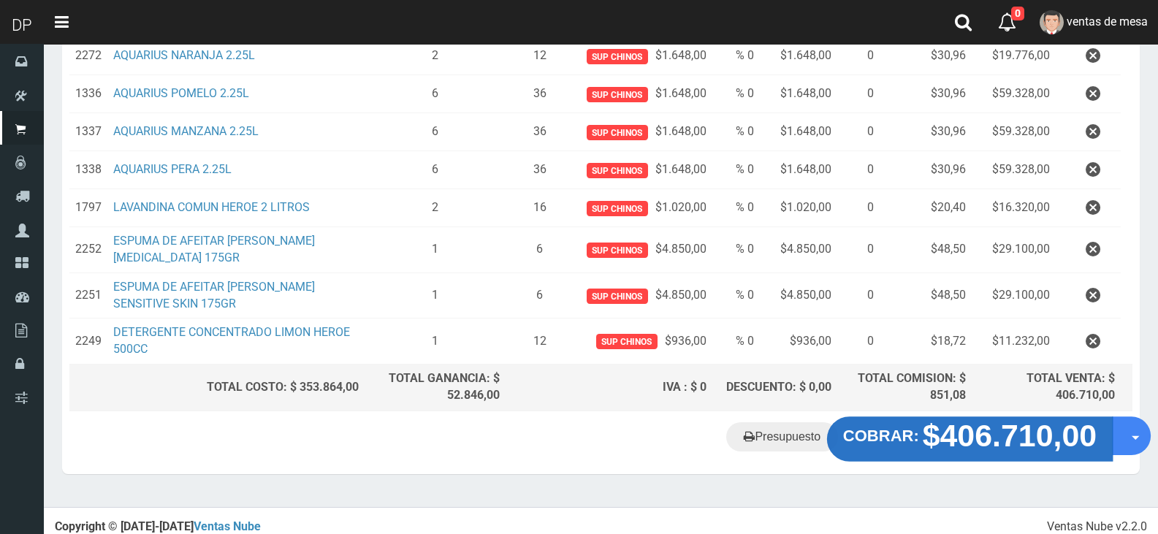
click at [894, 429] on strong "COBRAR:" at bounding box center [881, 436] width 76 height 18
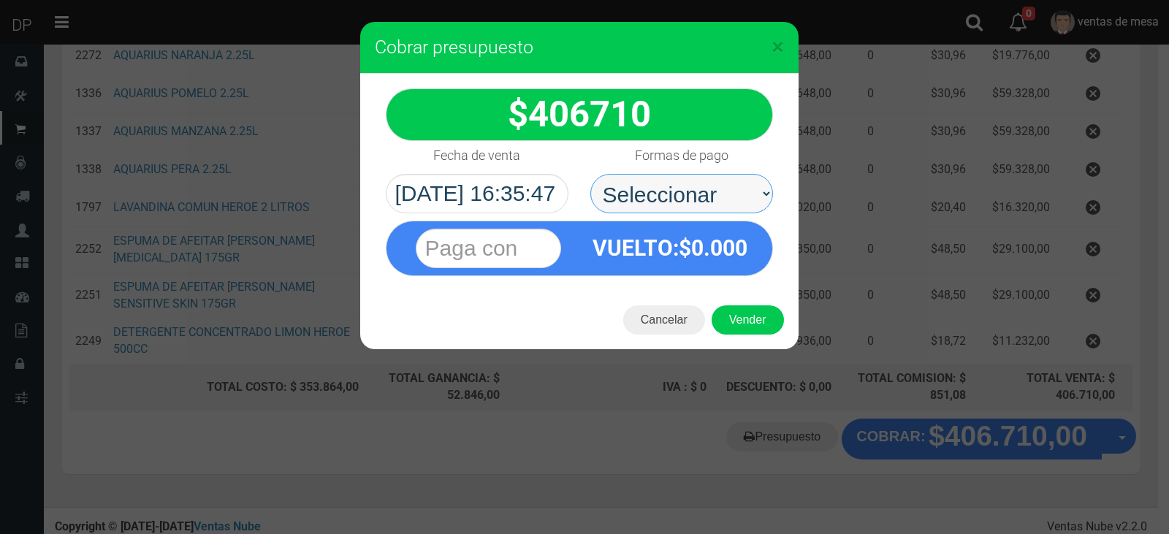
click at [670, 187] on select "Seleccionar Efectivo Tarjeta de Crédito Depósito Débito" at bounding box center [681, 193] width 183 height 39
select select "Efectivo"
click at [590, 174] on select "Seleccionar Efectivo Tarjeta de Crédito Depósito Débito" at bounding box center [681, 193] width 183 height 39
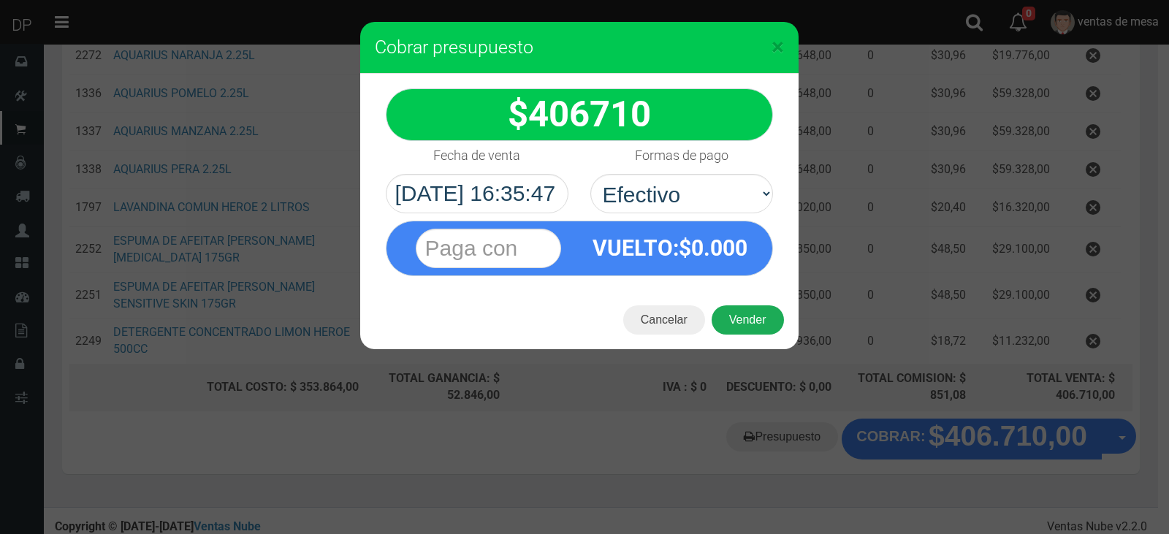
click at [736, 311] on button "Vender" at bounding box center [748, 319] width 72 height 29
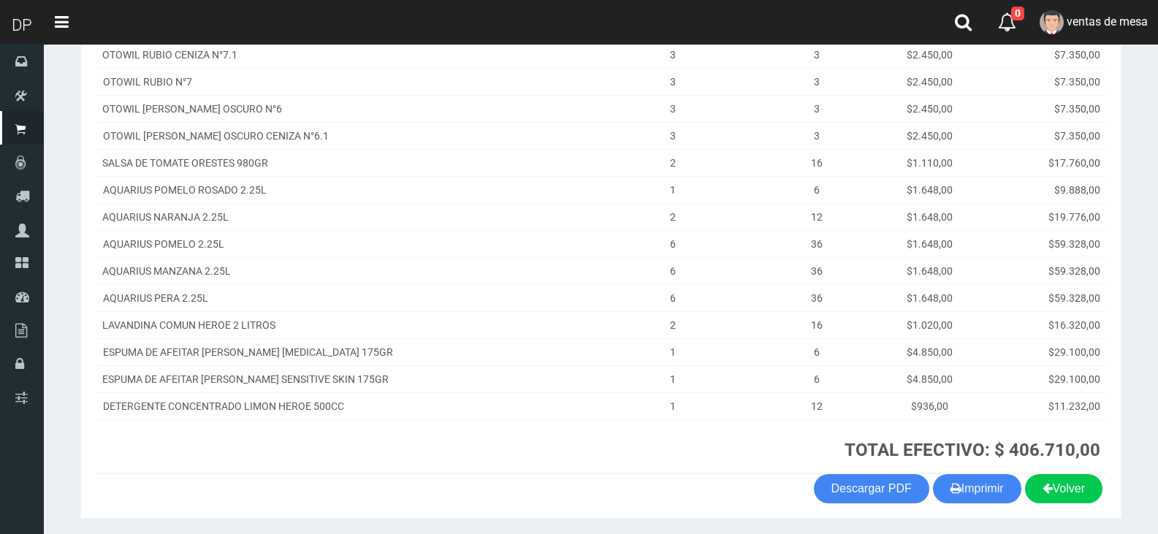
scroll to position [558, 0]
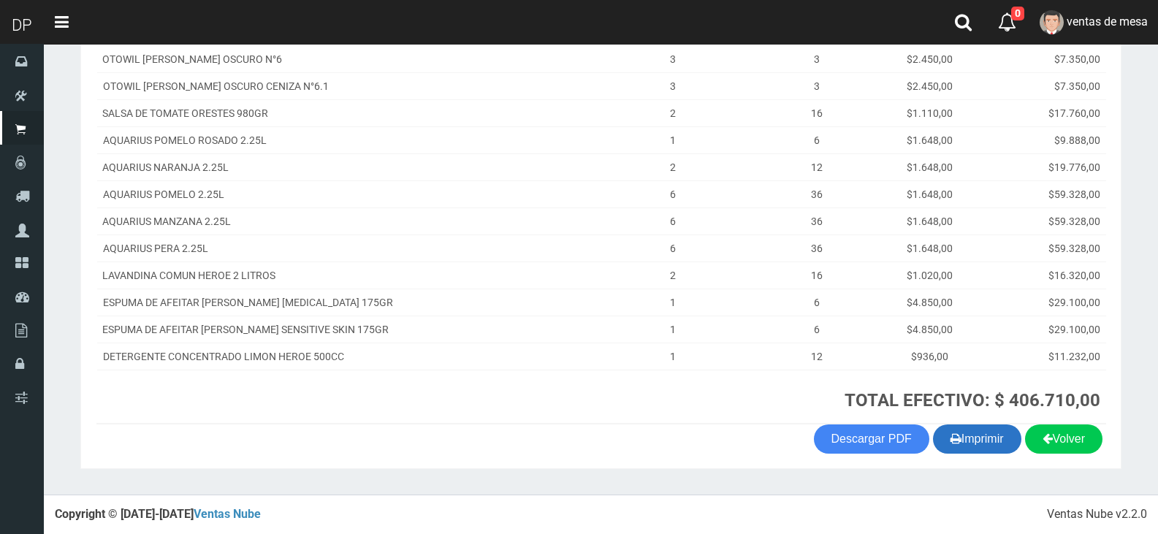
click at [996, 444] on button "Imprimir" at bounding box center [977, 439] width 88 height 29
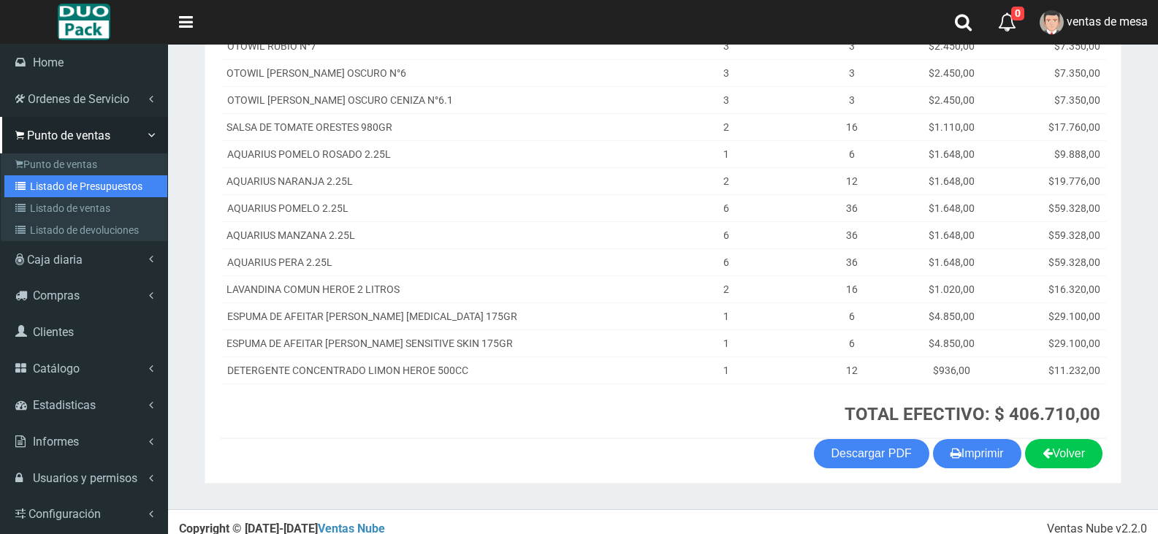
click at [85, 192] on link "Listado de Presupuestos" at bounding box center [85, 186] width 163 height 22
